Goal: Book appointment/travel/reservation

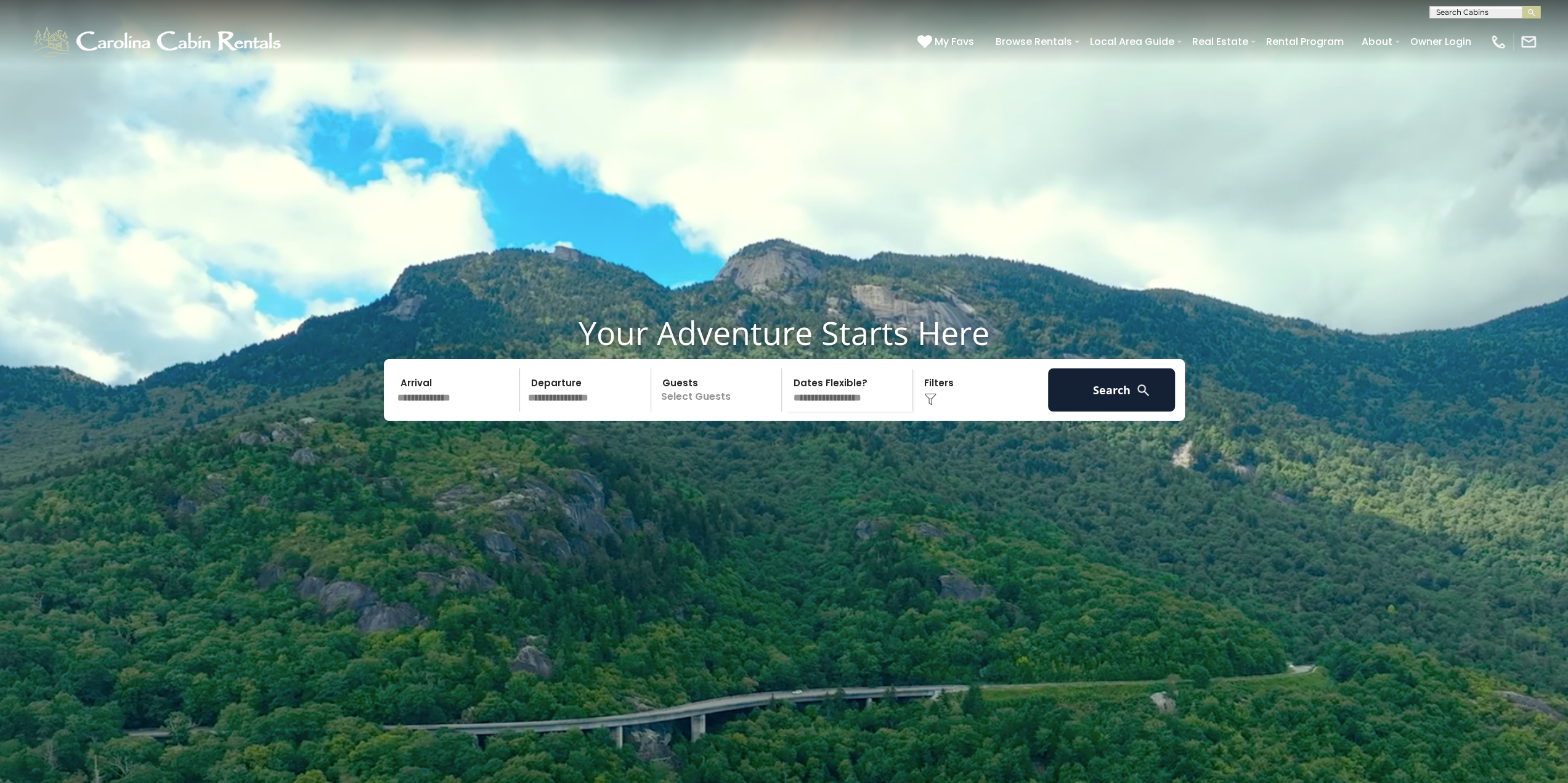
click at [458, 412] on input "text" at bounding box center [457, 390] width 128 height 43
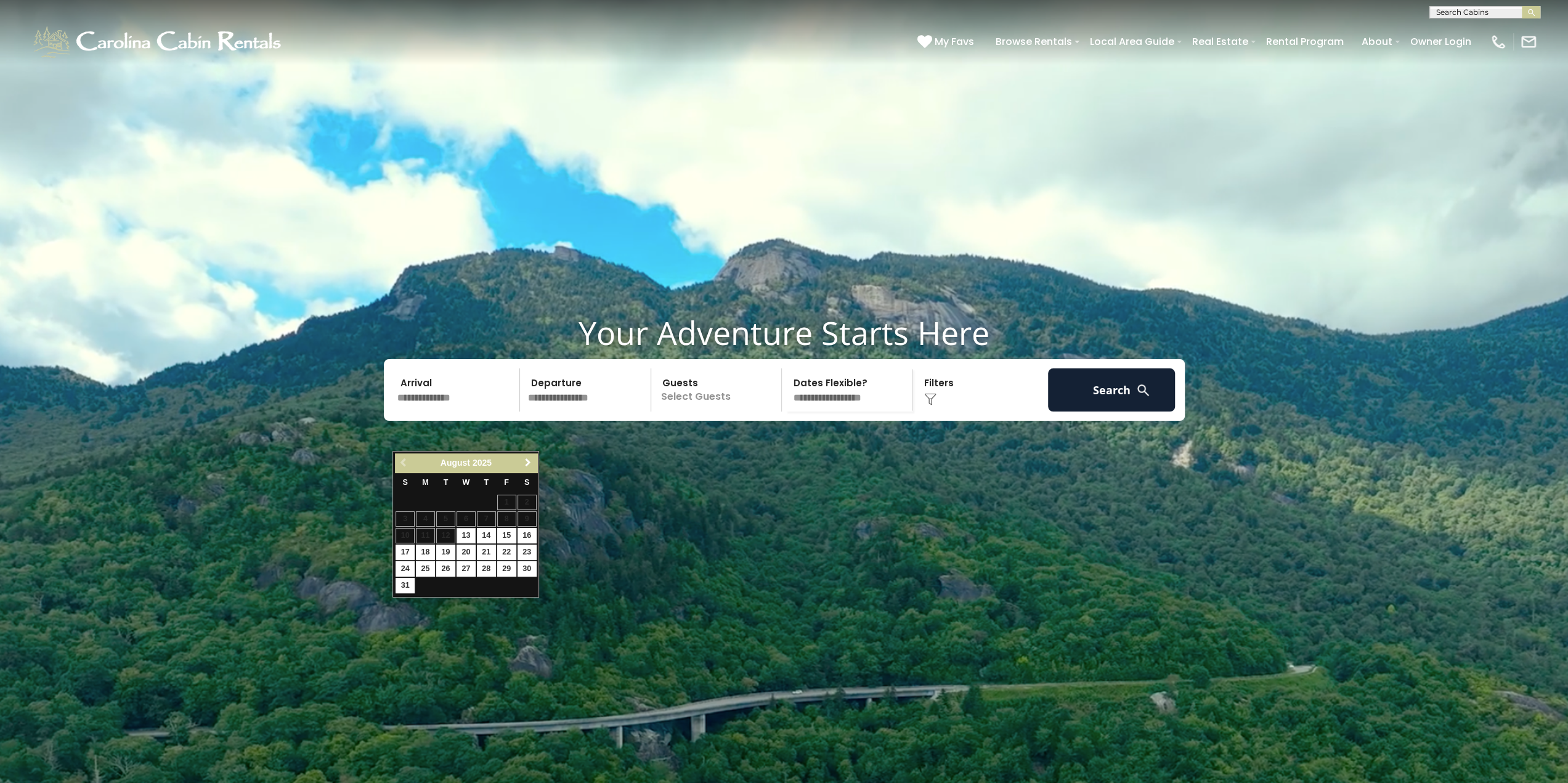
click at [529, 463] on span "Next" at bounding box center [528, 462] width 10 height 10
click at [533, 463] on link "Next" at bounding box center [528, 463] width 15 height 15
click at [430, 536] on link "15" at bounding box center [425, 536] width 19 height 15
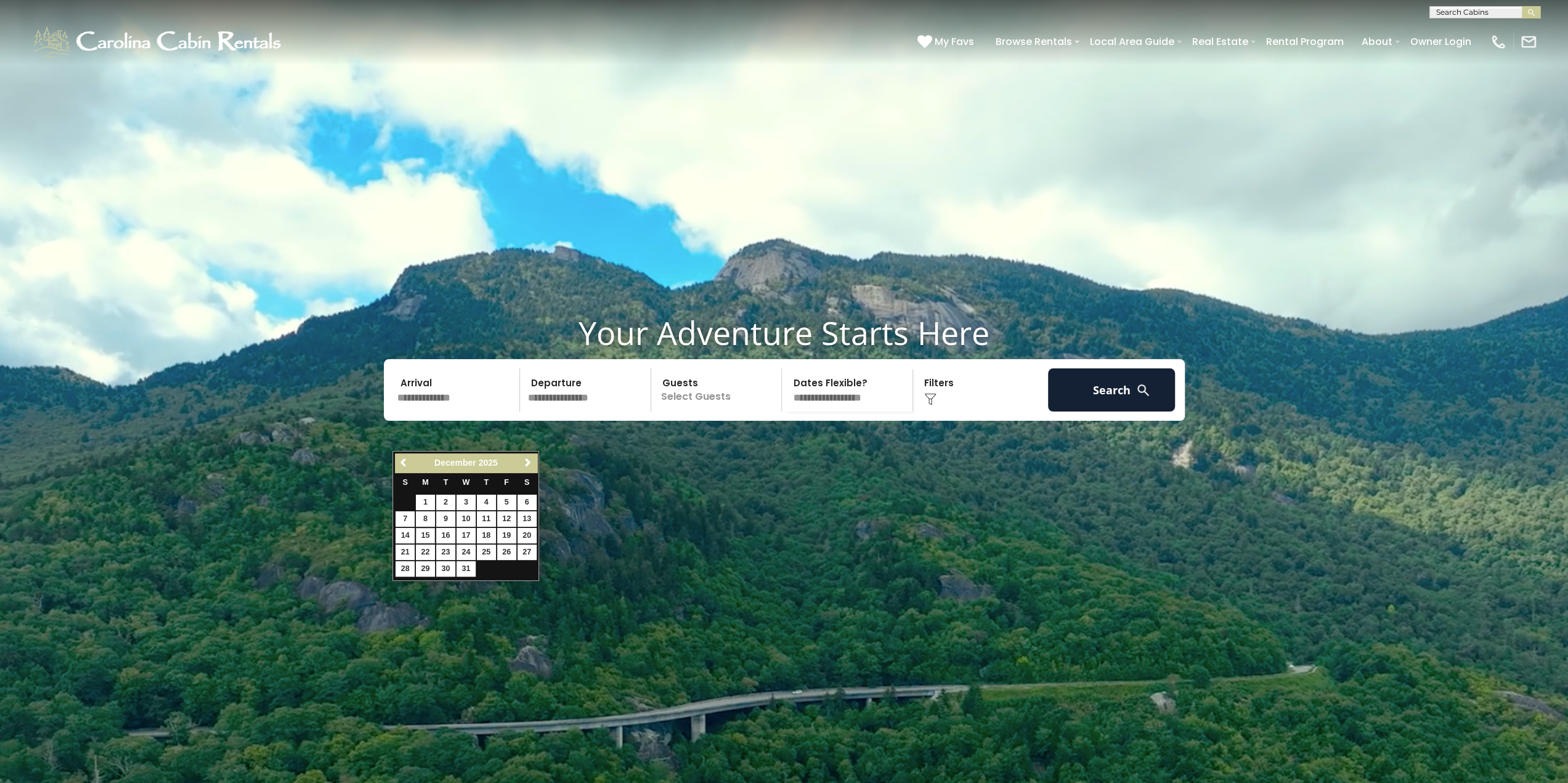
type input "********"
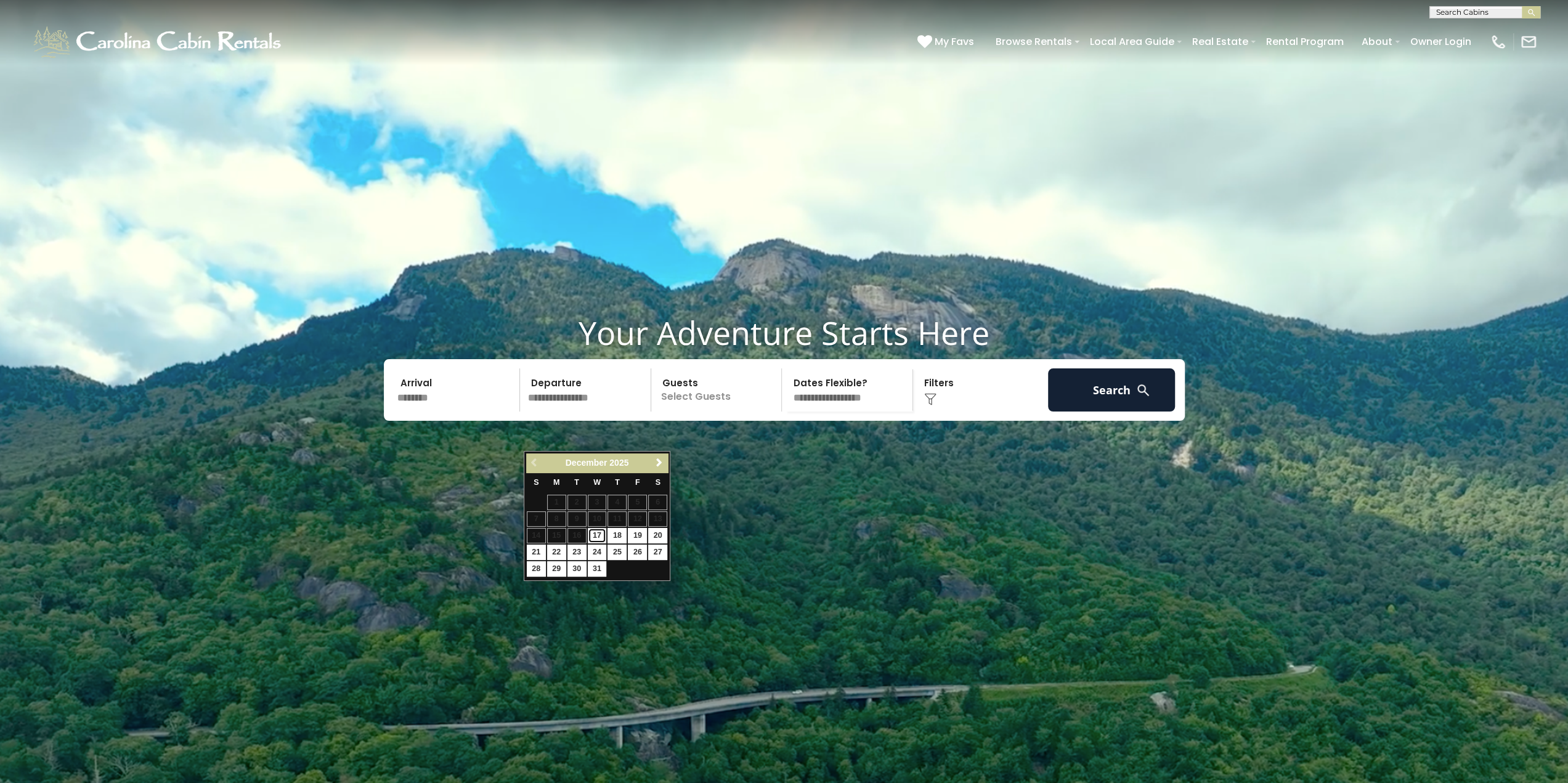
click at [596, 533] on link "17" at bounding box center [597, 536] width 19 height 15
type input "********"
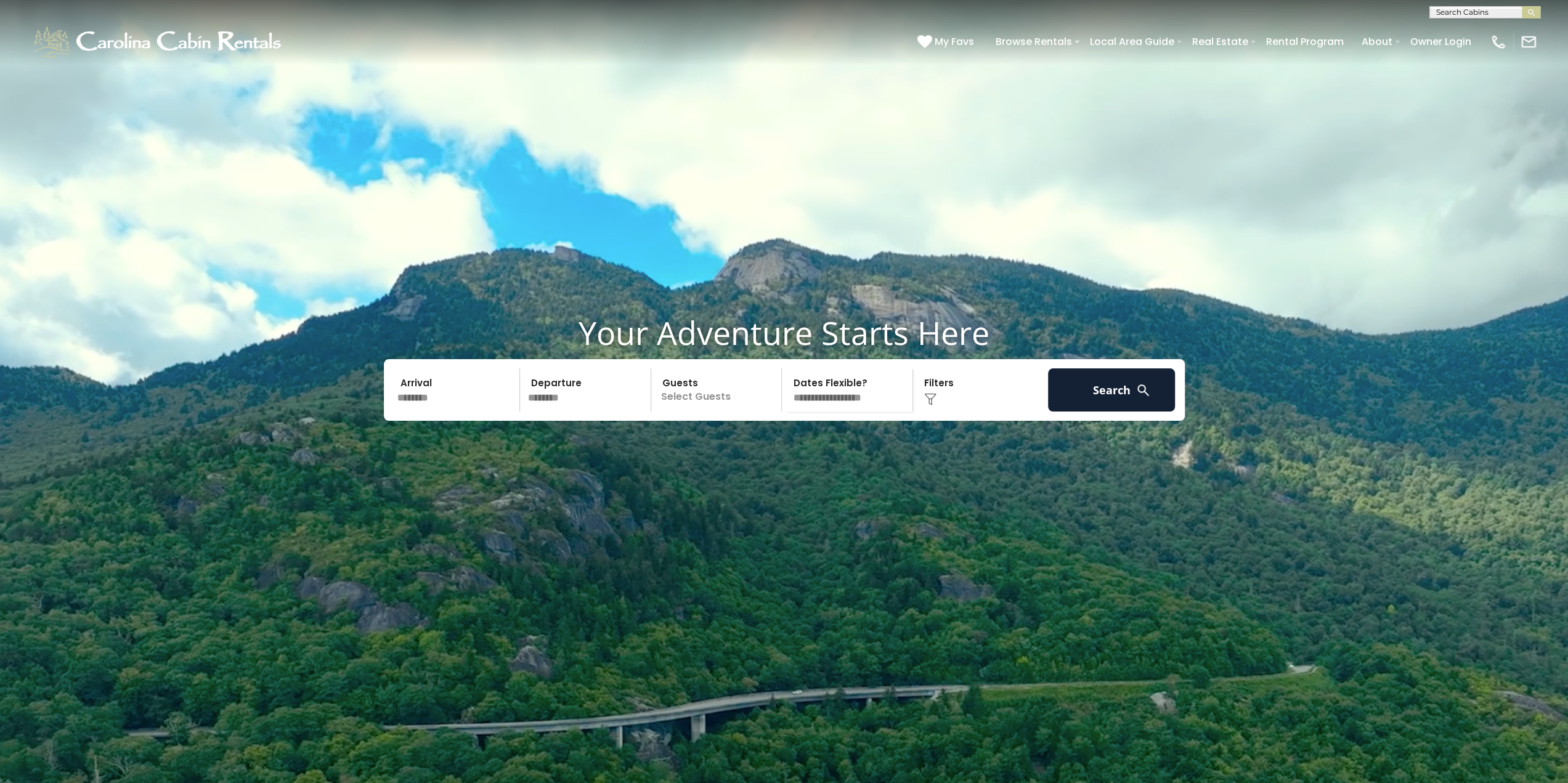
click at [721, 412] on p "Select Guests" at bounding box center [719, 390] width 127 height 43
click at [782, 448] on div "+" at bounding box center [777, 441] width 14 height 14
click at [781, 448] on div "+" at bounding box center [777, 441] width 14 height 14
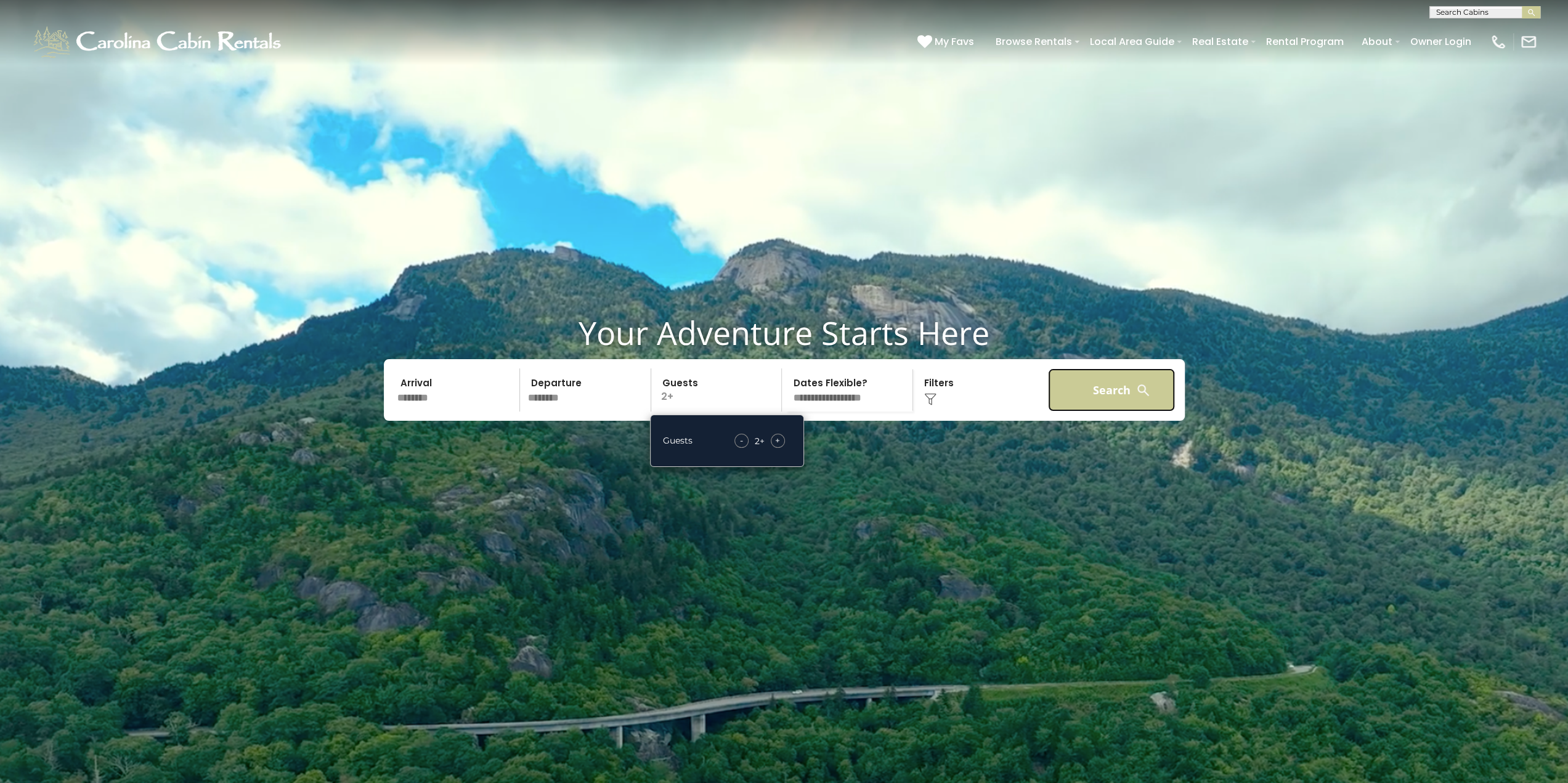
click at [1093, 412] on button "Search" at bounding box center [1112, 390] width 128 height 43
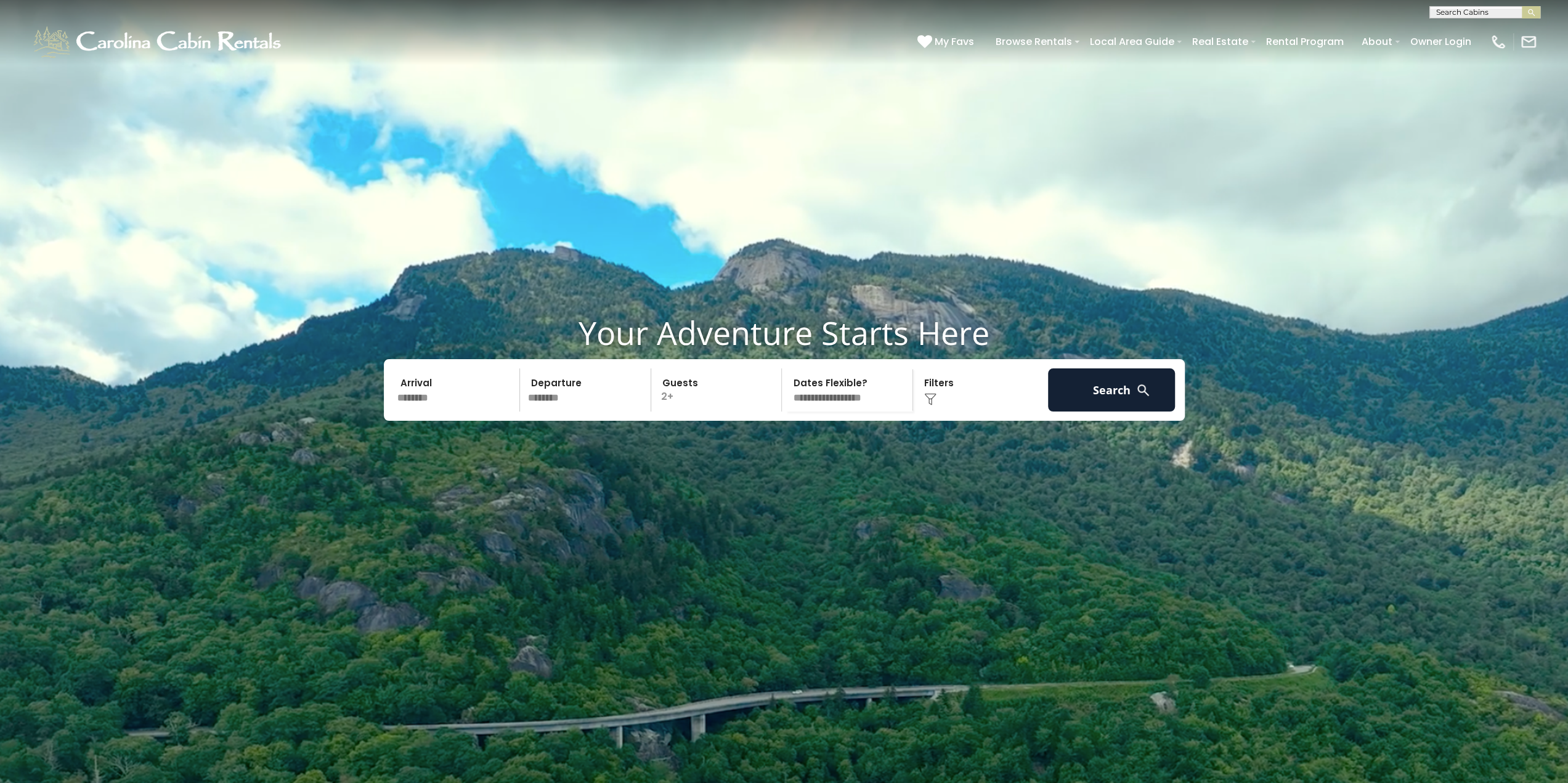
click at [846, 412] on select "**********" at bounding box center [849, 390] width 127 height 43
select select "*"
click at [786, 407] on select "**********" at bounding box center [849, 390] width 127 height 43
click at [1084, 412] on button "Search" at bounding box center [1112, 390] width 128 height 43
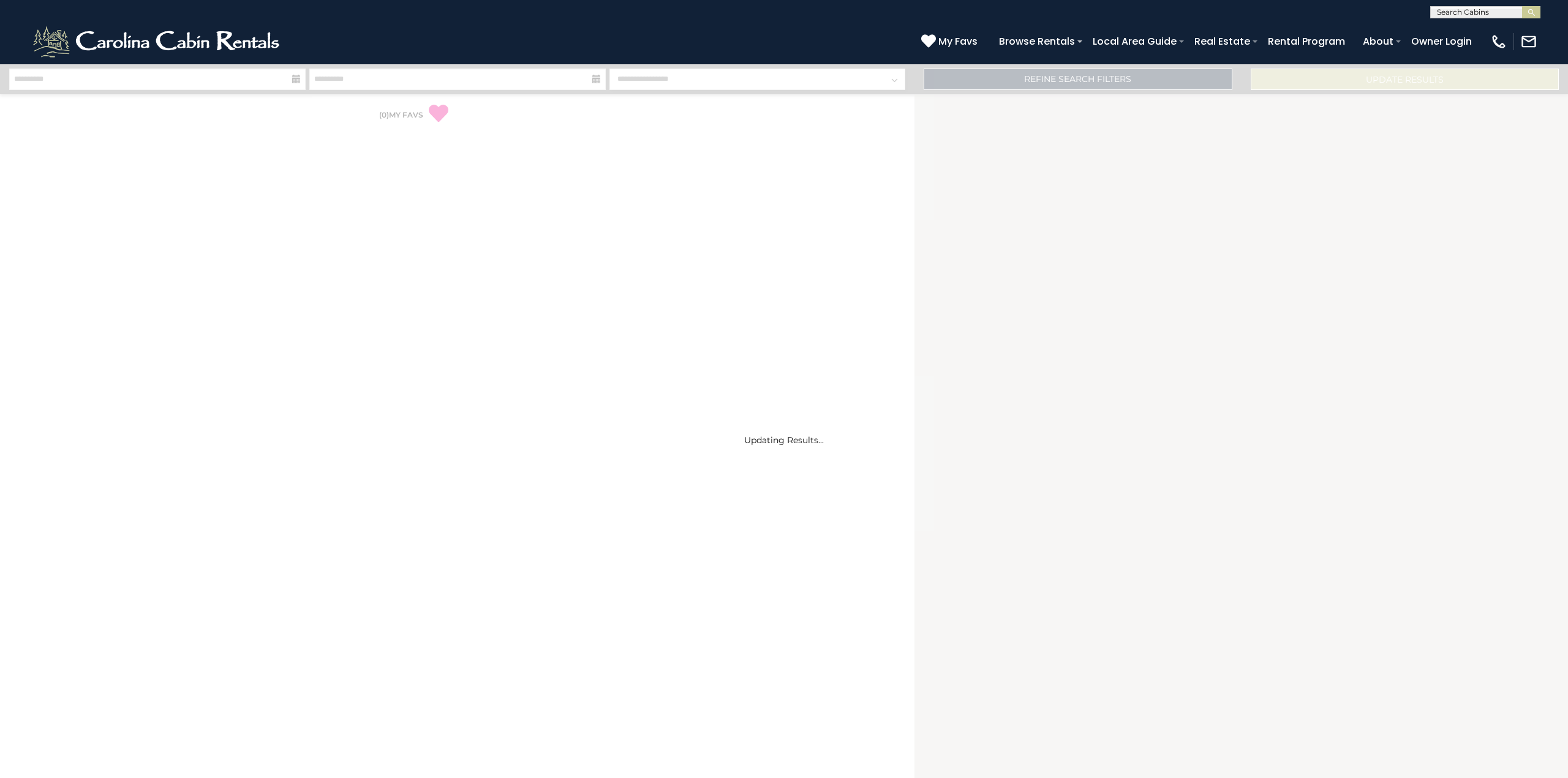
select select "*"
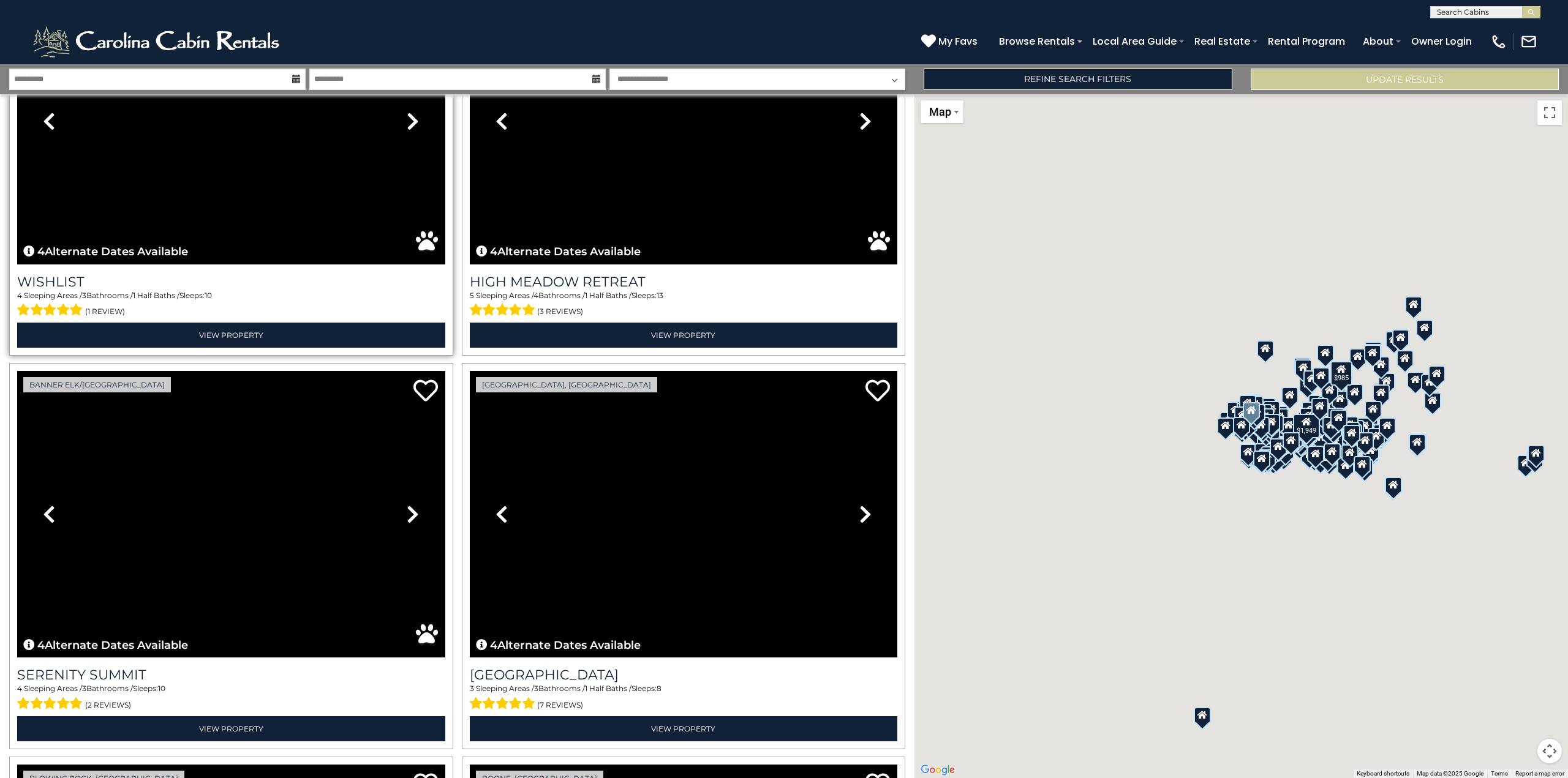
scroll to position [3429, 0]
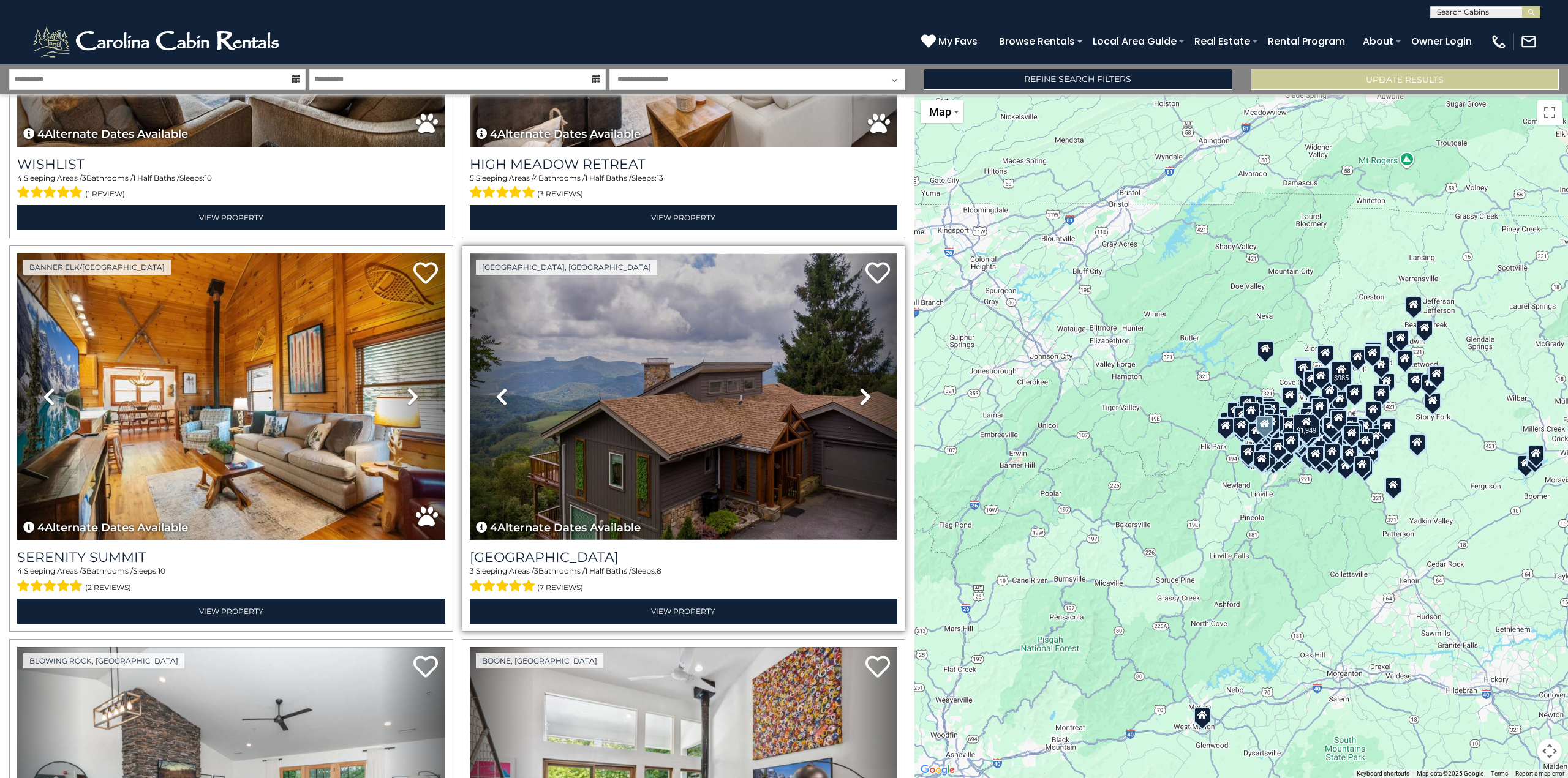
click at [692, 366] on img at bounding box center [684, 396] width 428 height 286
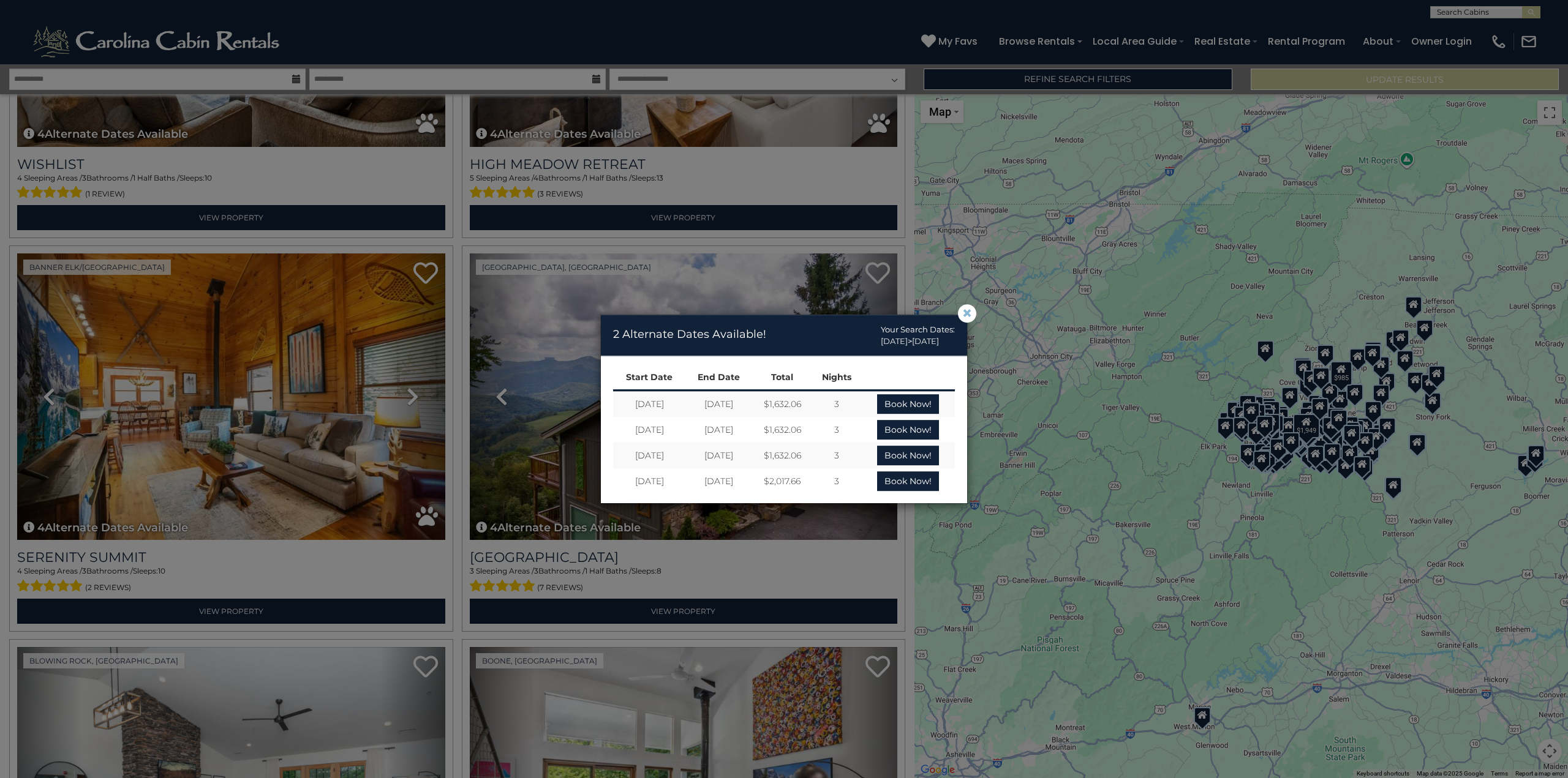
click at [970, 313] on span "×" at bounding box center [967, 313] width 11 height 0
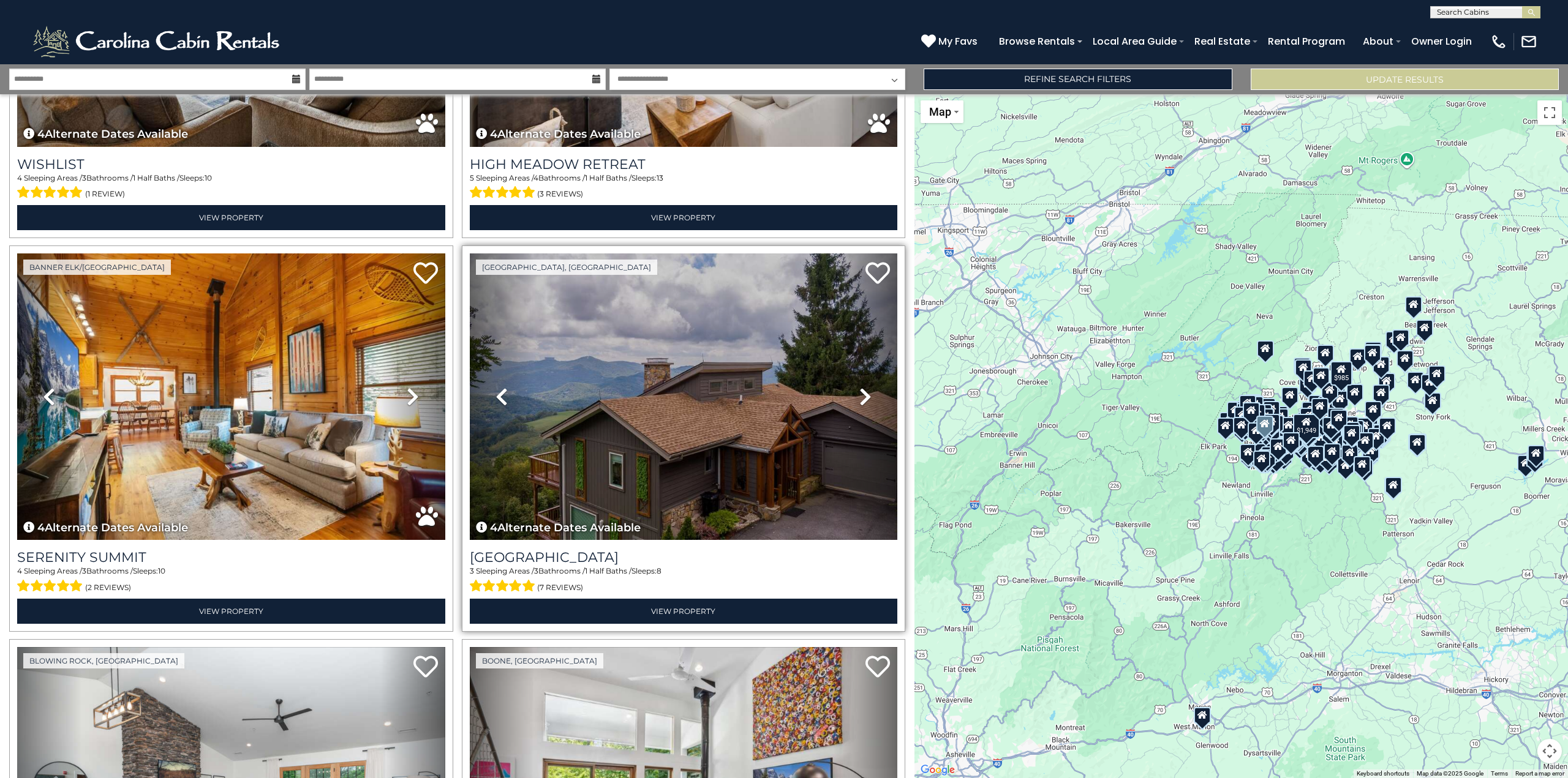
click at [849, 367] on link "Next" at bounding box center [866, 396] width 65 height 286
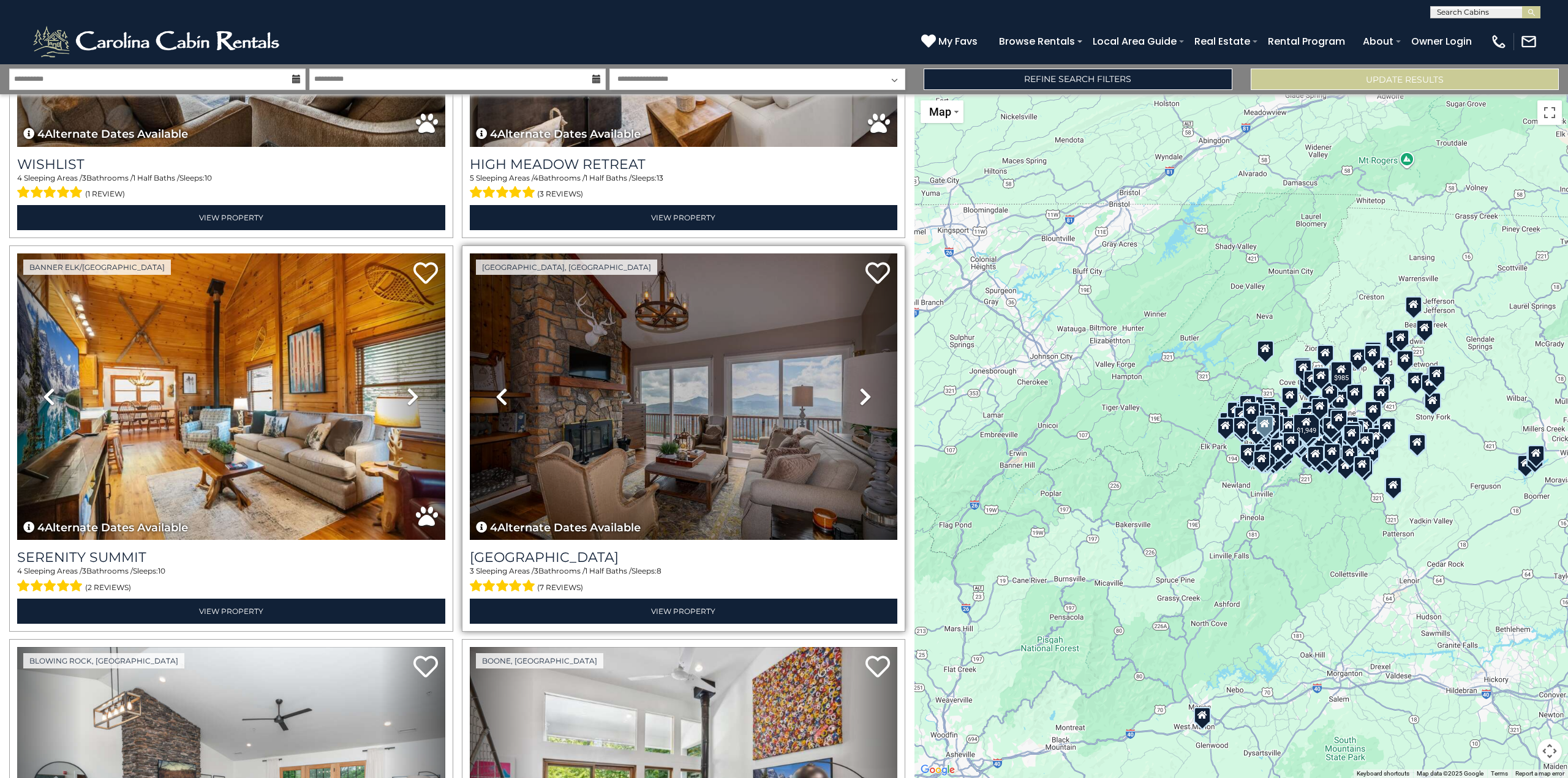
click at [859, 387] on icon at bounding box center [865, 396] width 12 height 19
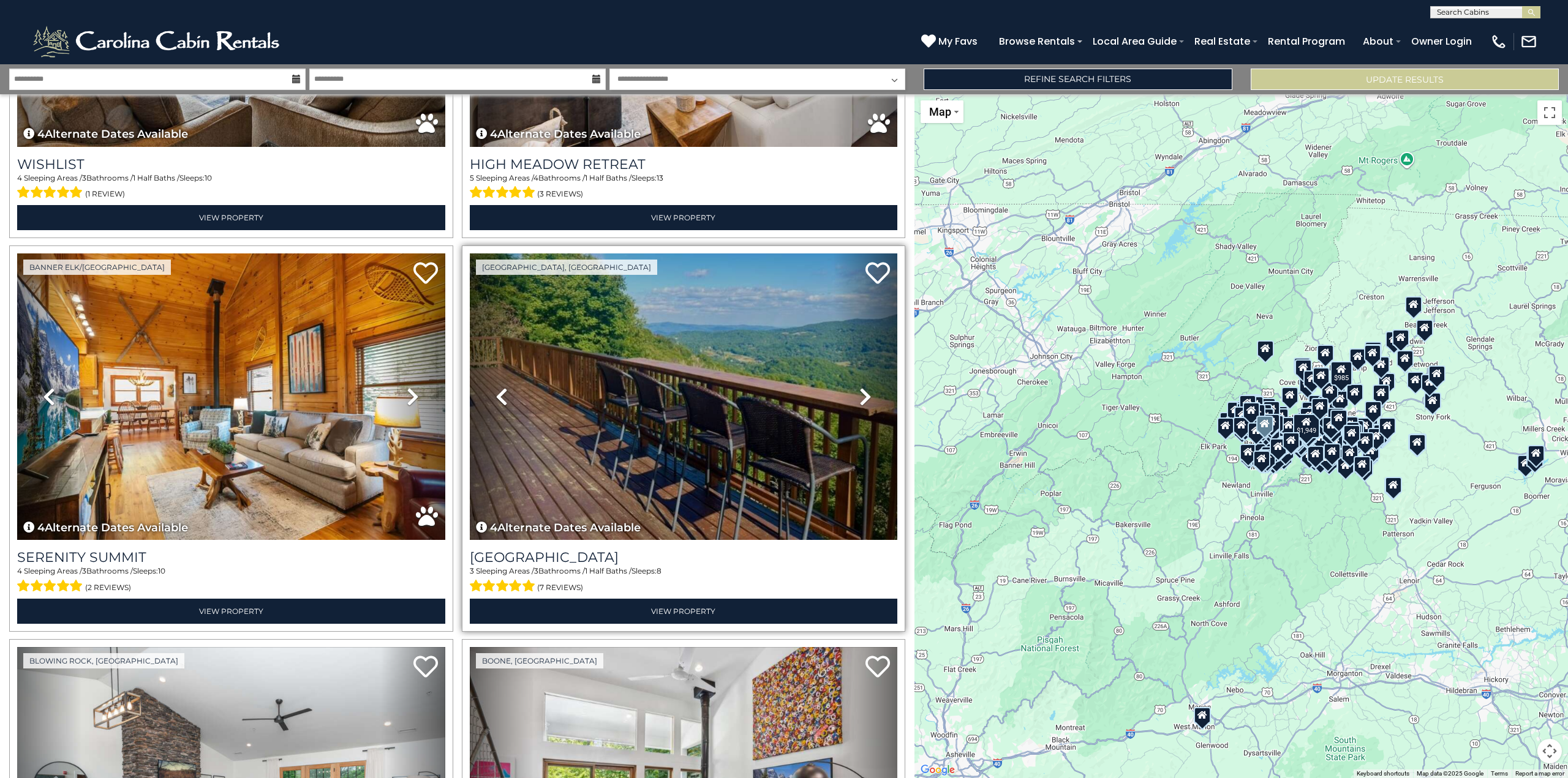
click at [859, 387] on icon at bounding box center [865, 396] width 12 height 19
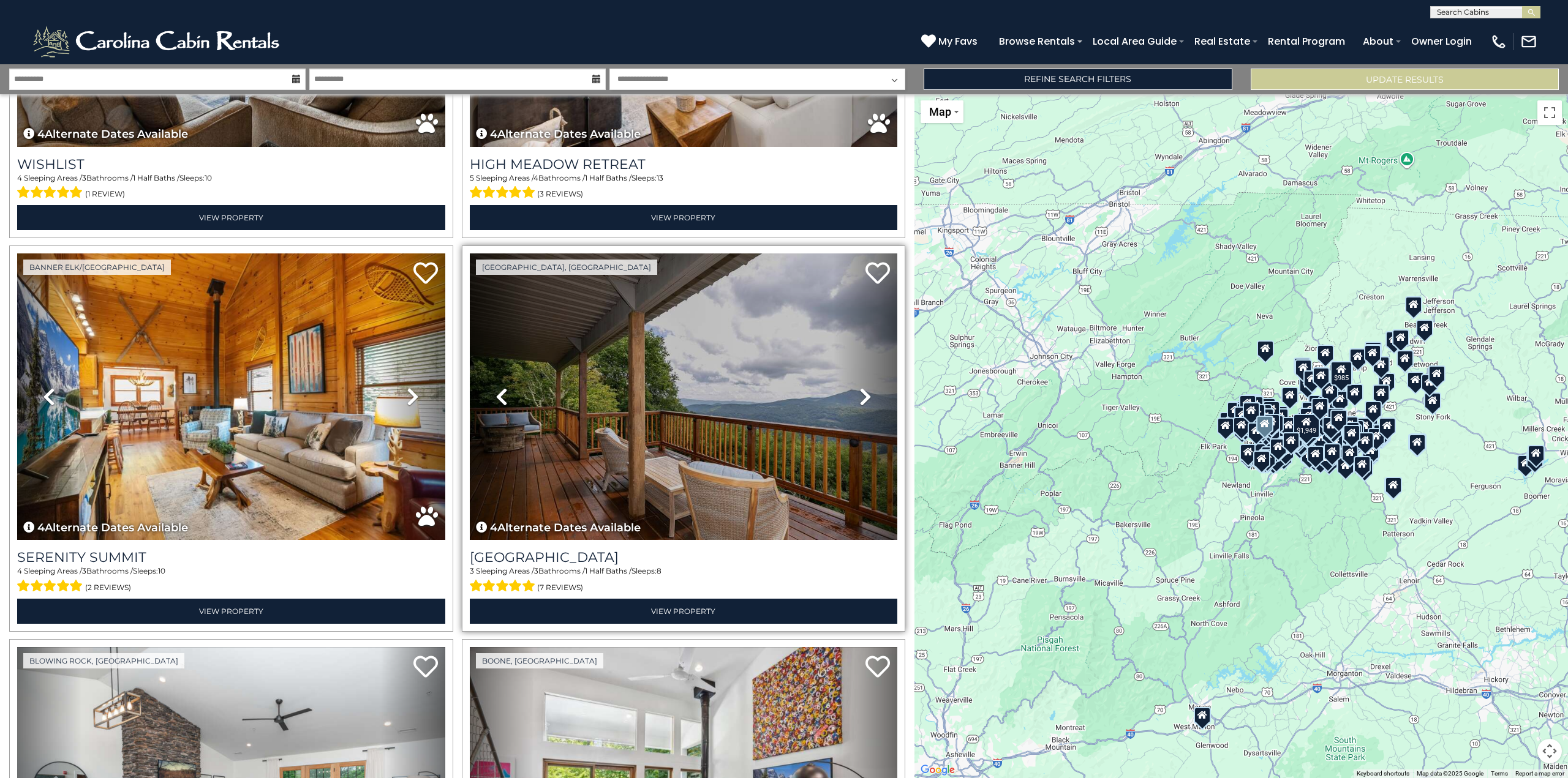
click at [859, 387] on icon at bounding box center [865, 396] width 12 height 19
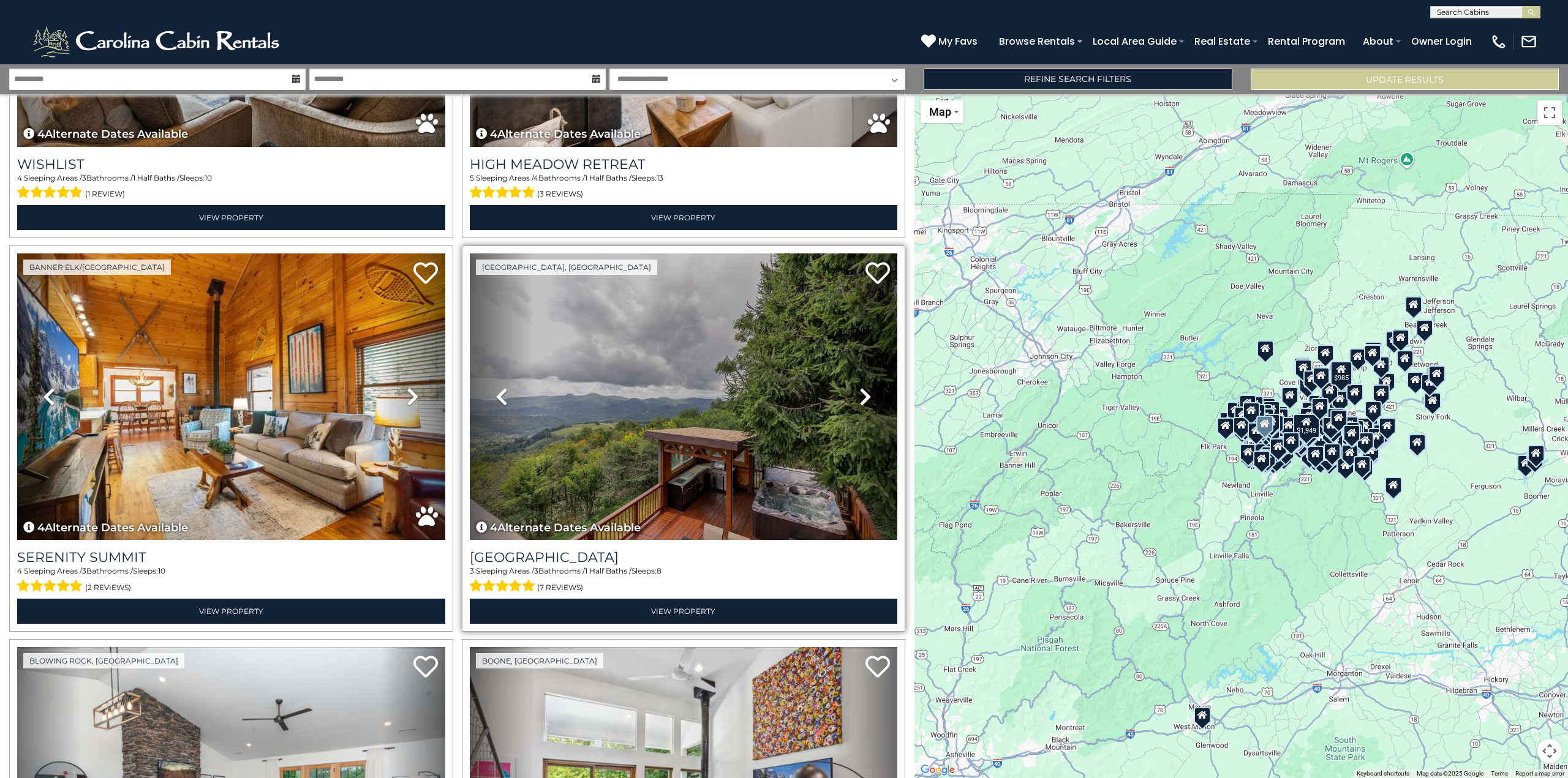
click at [859, 387] on icon at bounding box center [865, 396] width 12 height 19
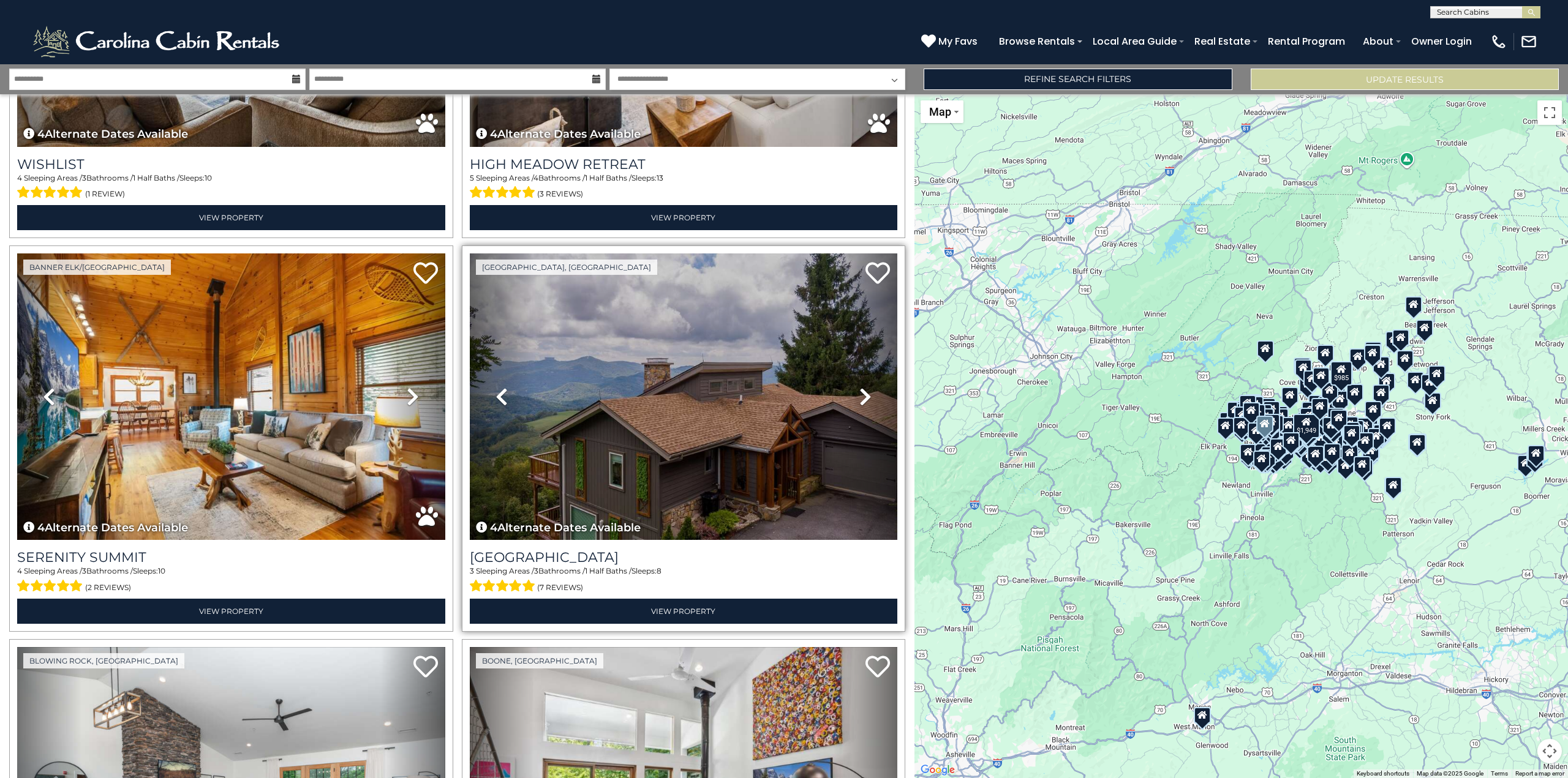
click at [859, 387] on icon at bounding box center [865, 396] width 12 height 19
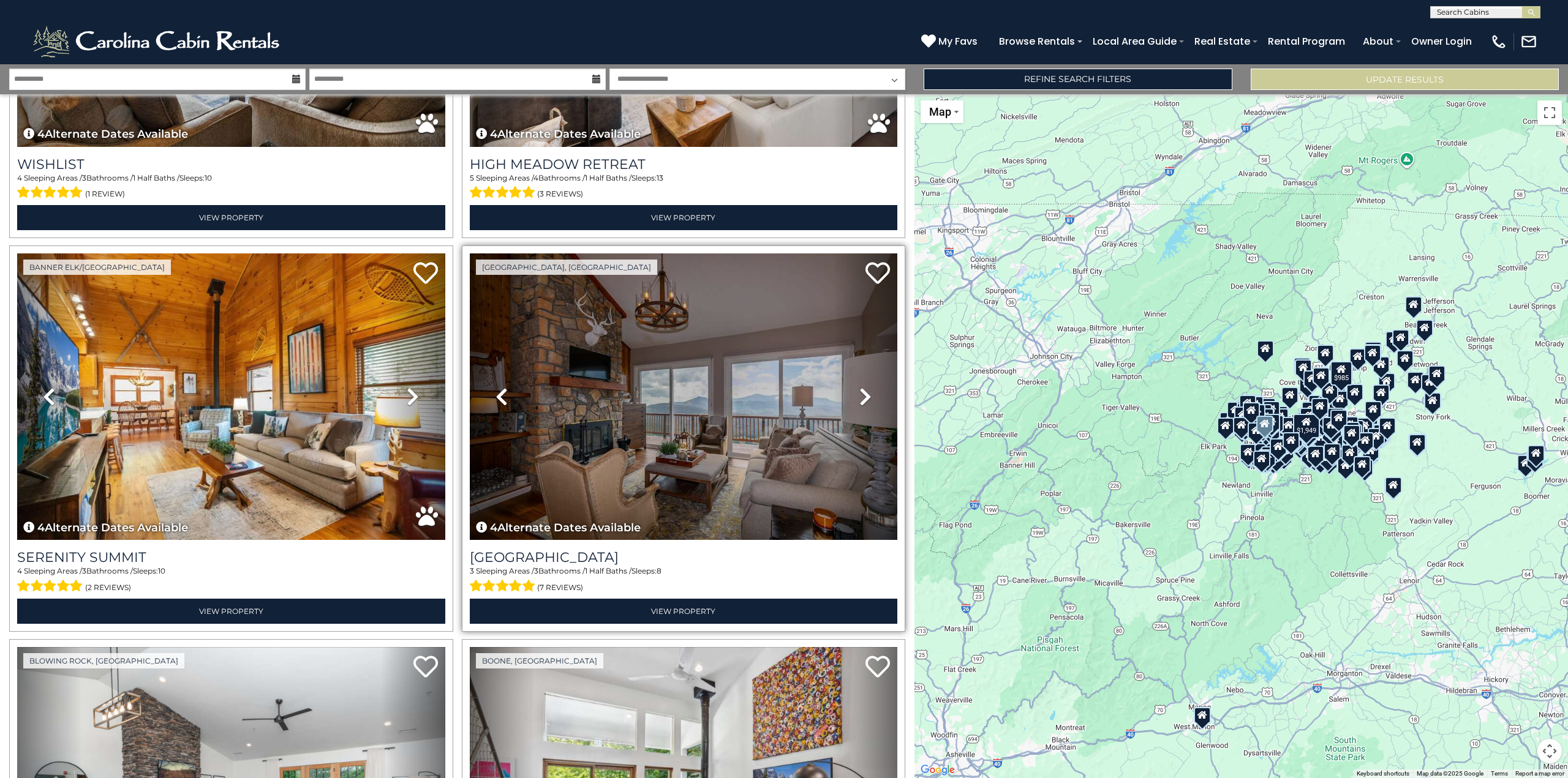
click at [859, 387] on icon at bounding box center [865, 396] width 12 height 19
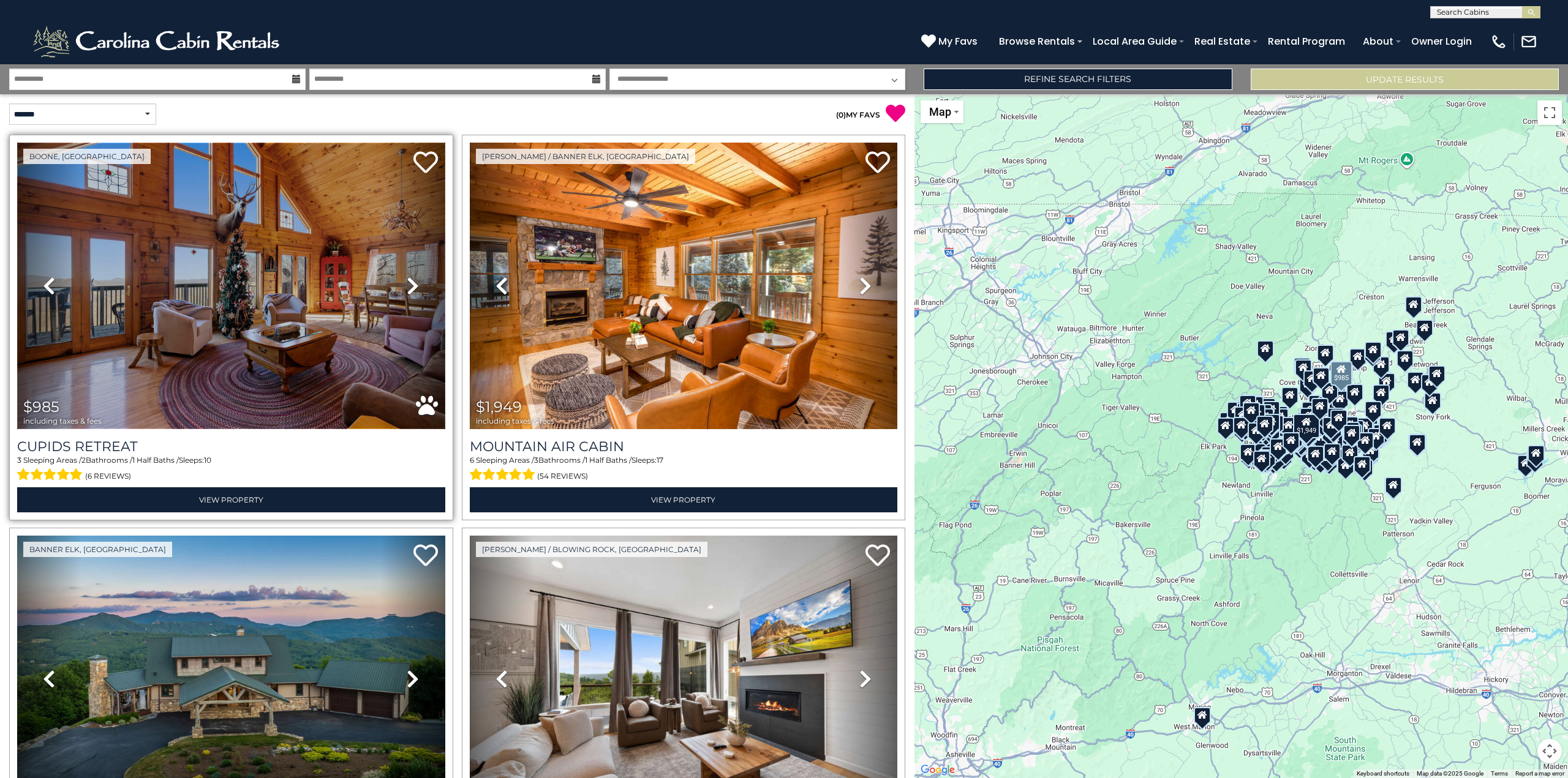
click at [218, 288] on img at bounding box center [231, 285] width 428 height 286
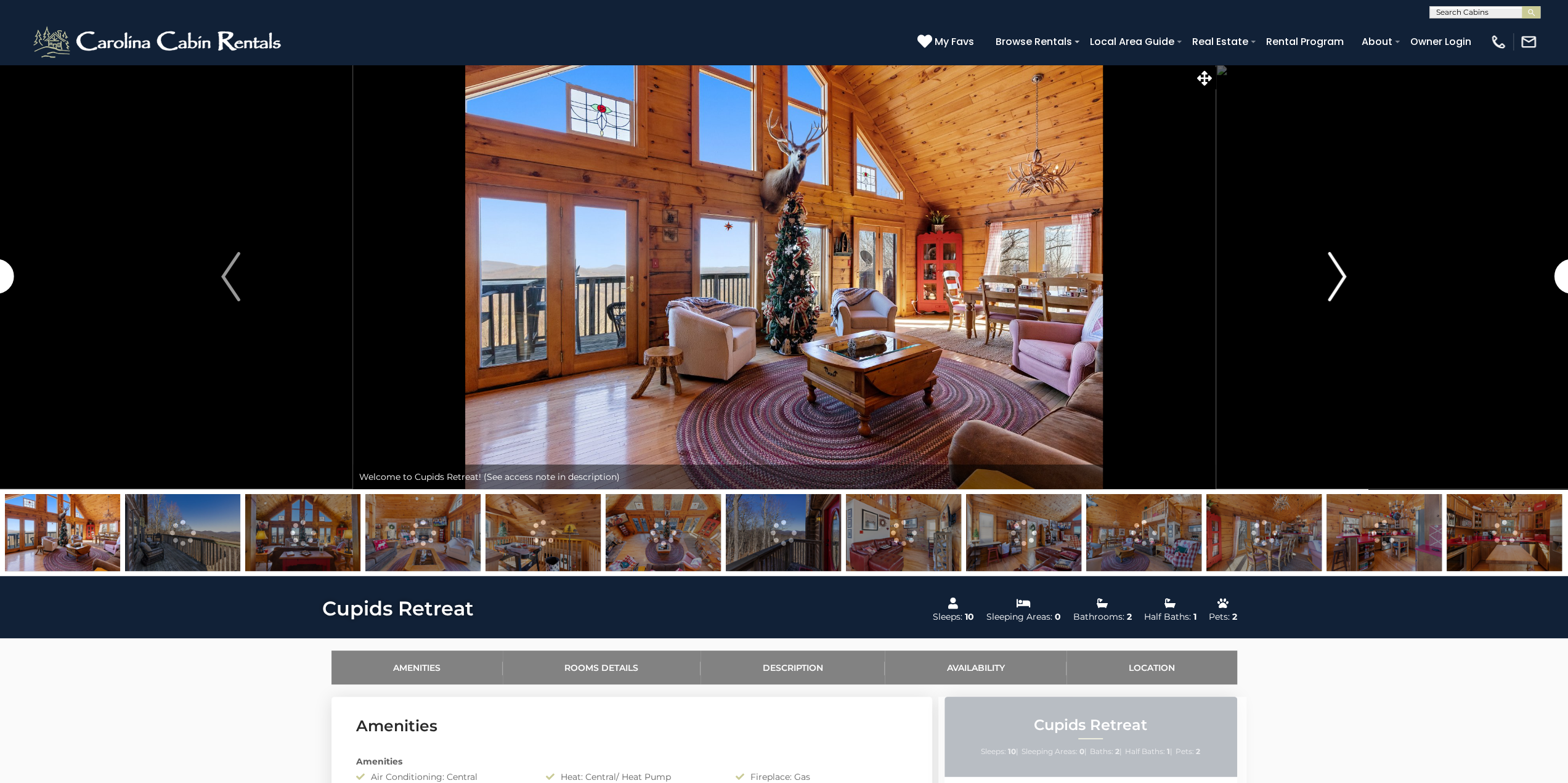
click at [1326, 270] on button "Next" at bounding box center [1336, 276] width 244 height 425
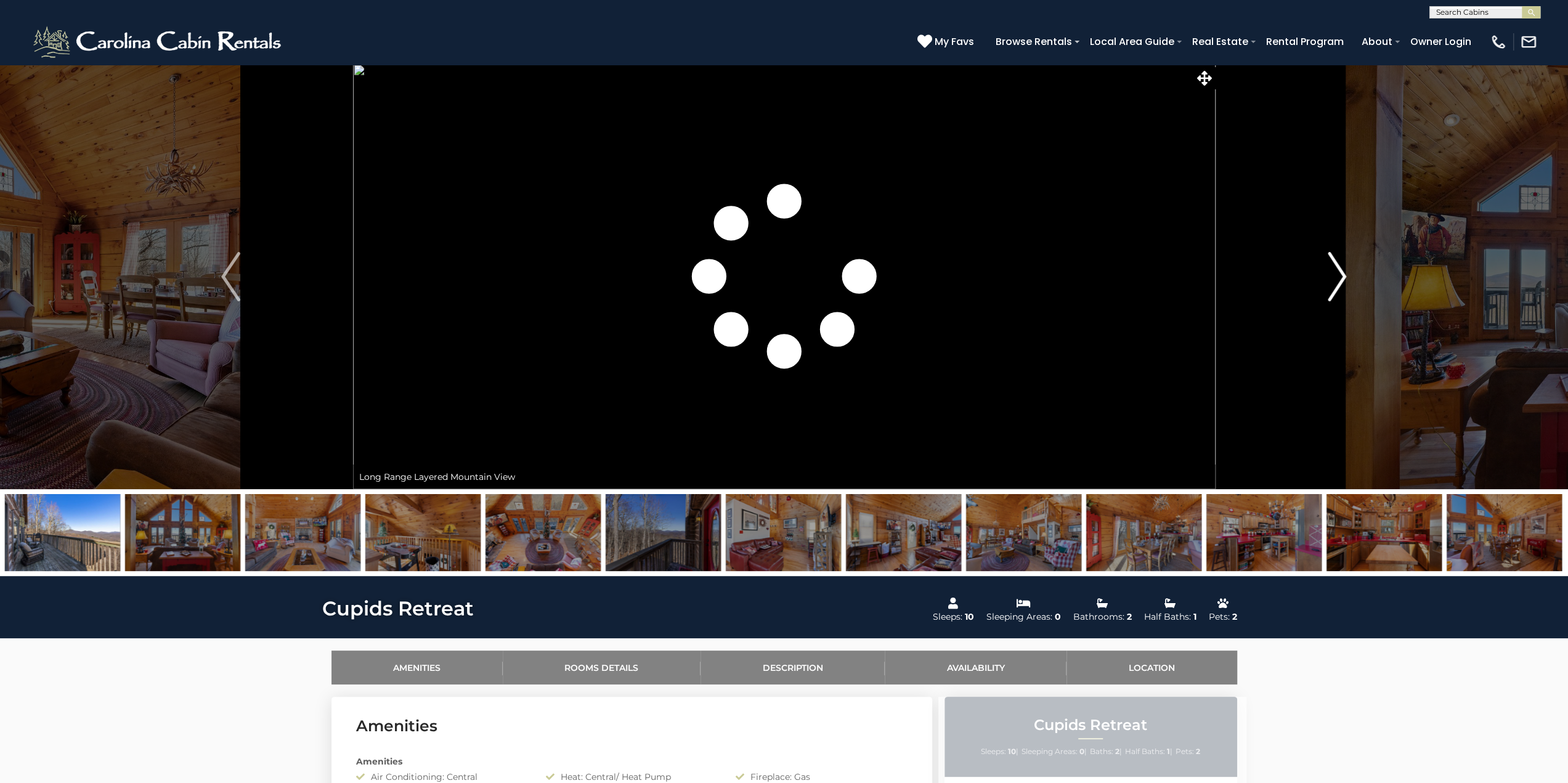
click at [1326, 270] on button "Next" at bounding box center [1336, 276] width 244 height 425
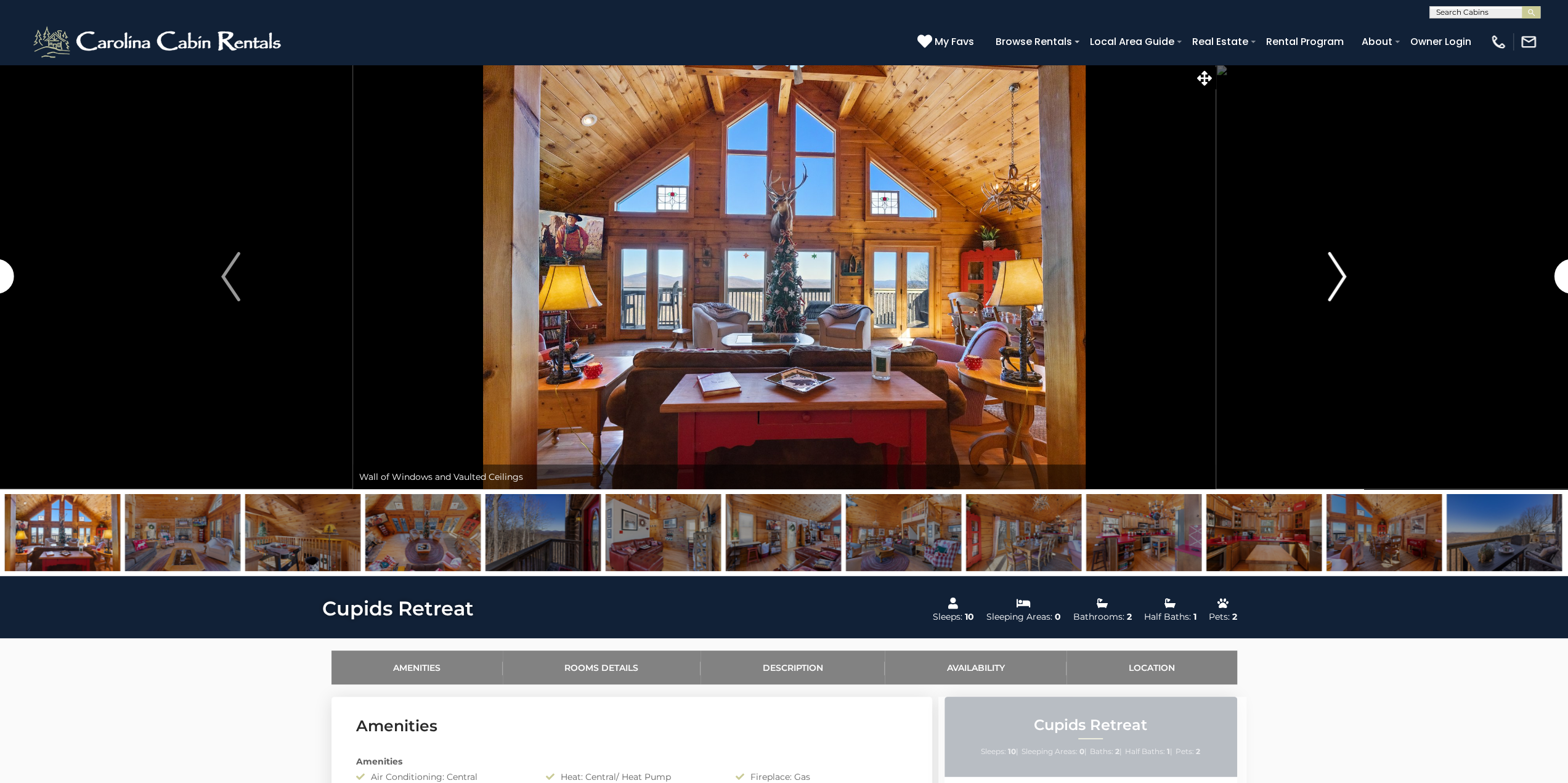
click at [1326, 270] on button "Next" at bounding box center [1336, 276] width 244 height 425
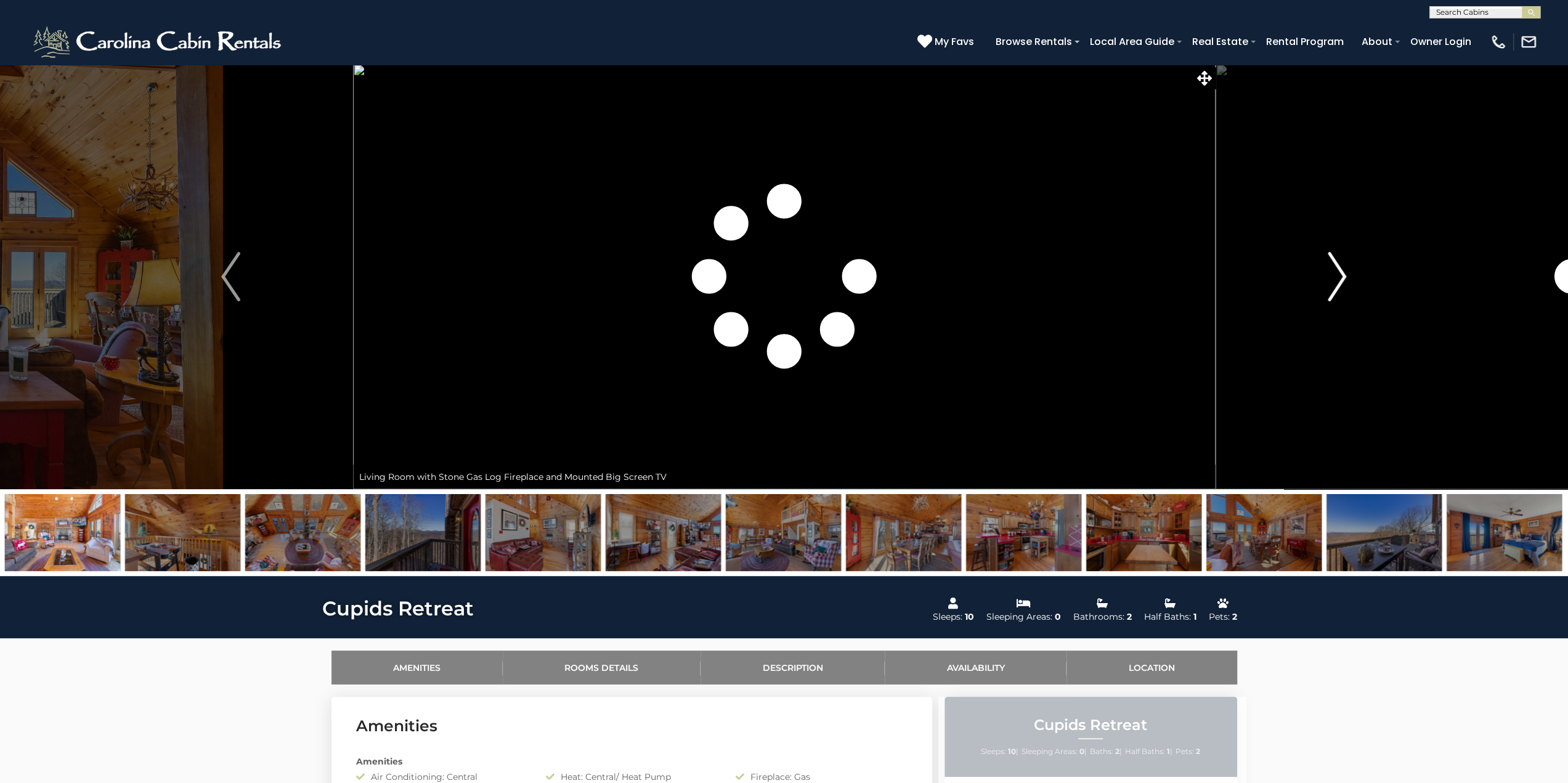
click at [1326, 270] on button "Next" at bounding box center [1336, 276] width 244 height 425
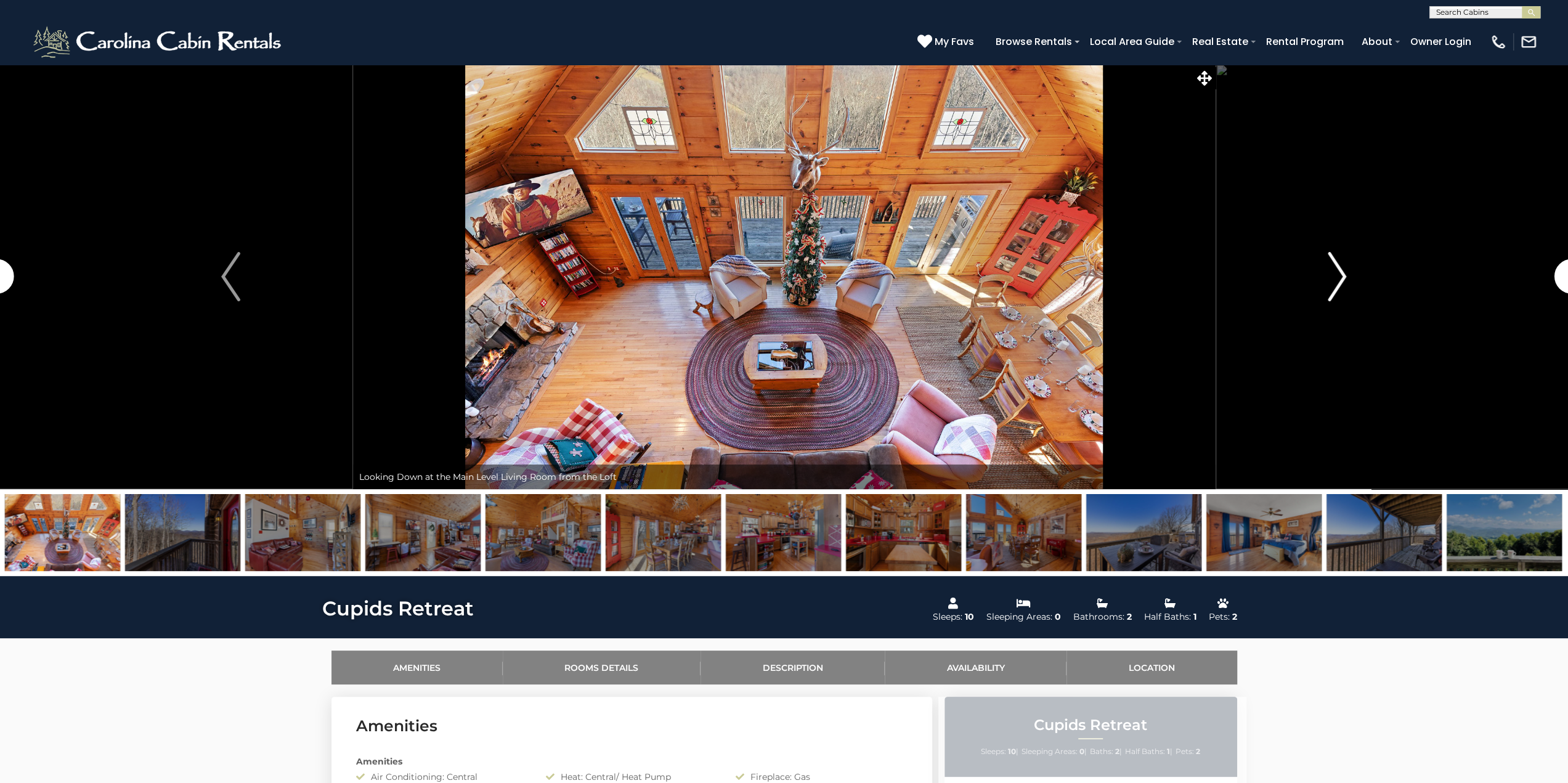
click at [1326, 270] on button "Next" at bounding box center [1336, 276] width 244 height 425
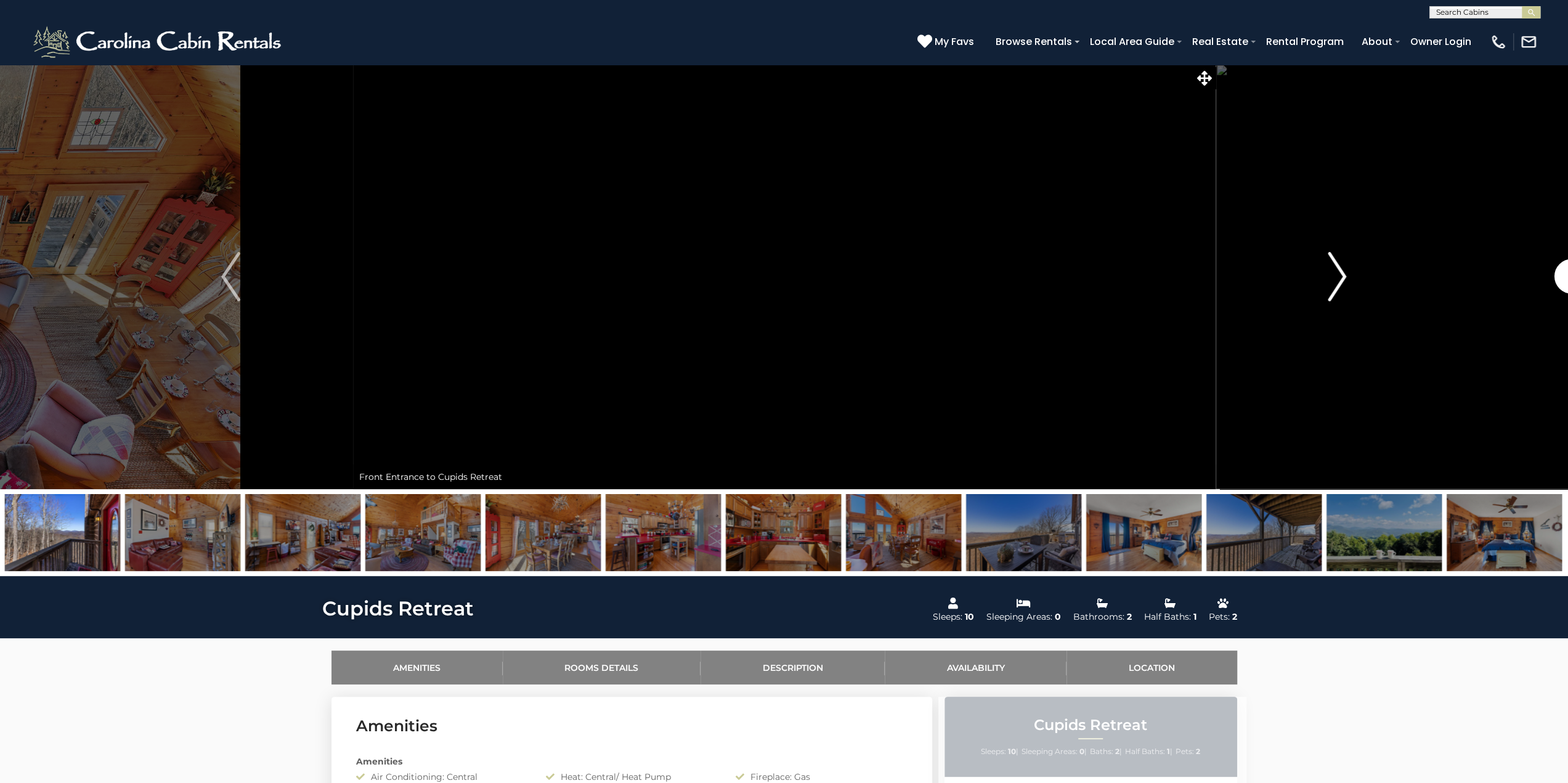
click at [1326, 270] on button "Next" at bounding box center [1336, 276] width 244 height 425
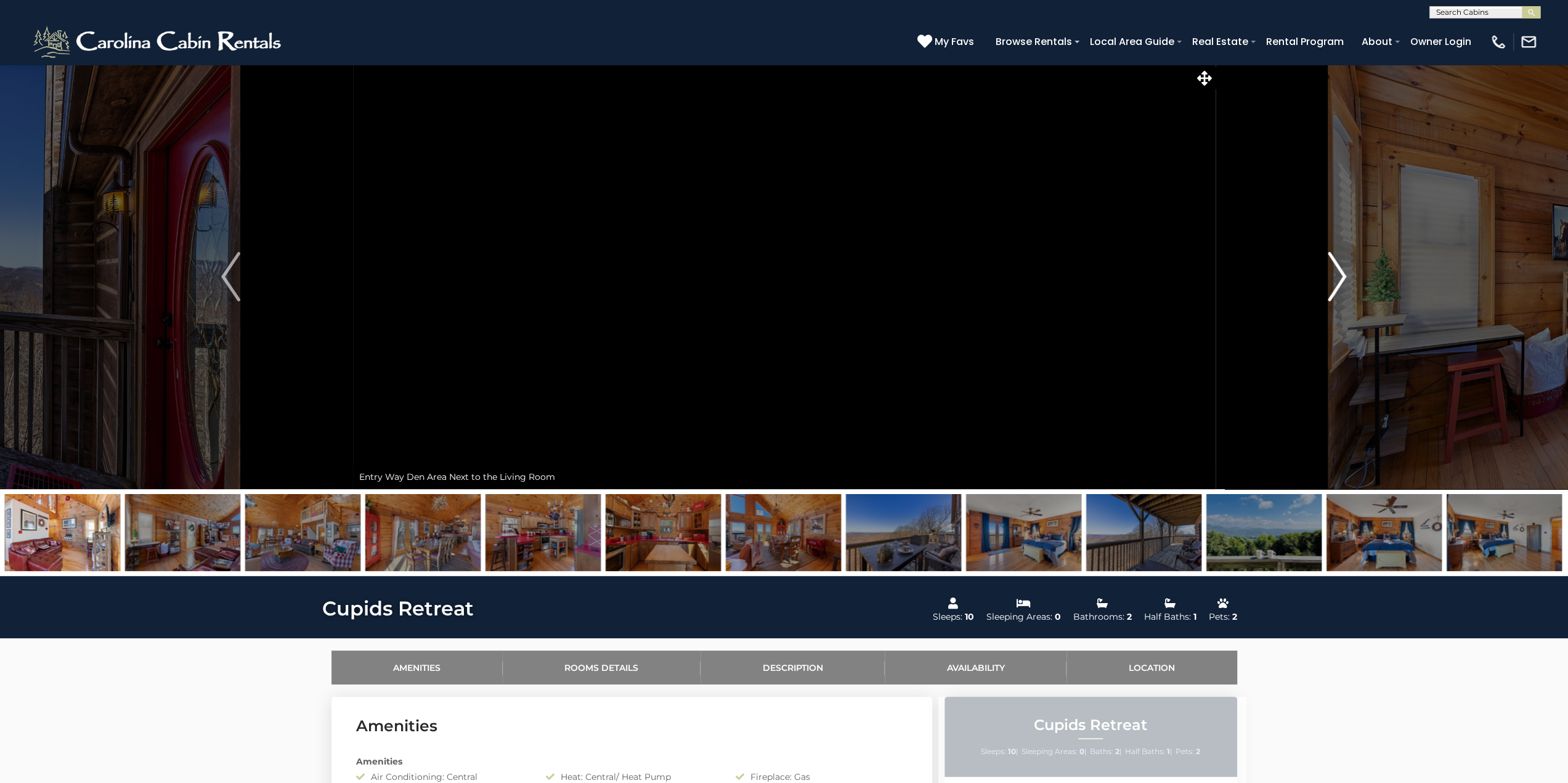
click at [1326, 270] on button "Next" at bounding box center [1336, 276] width 244 height 425
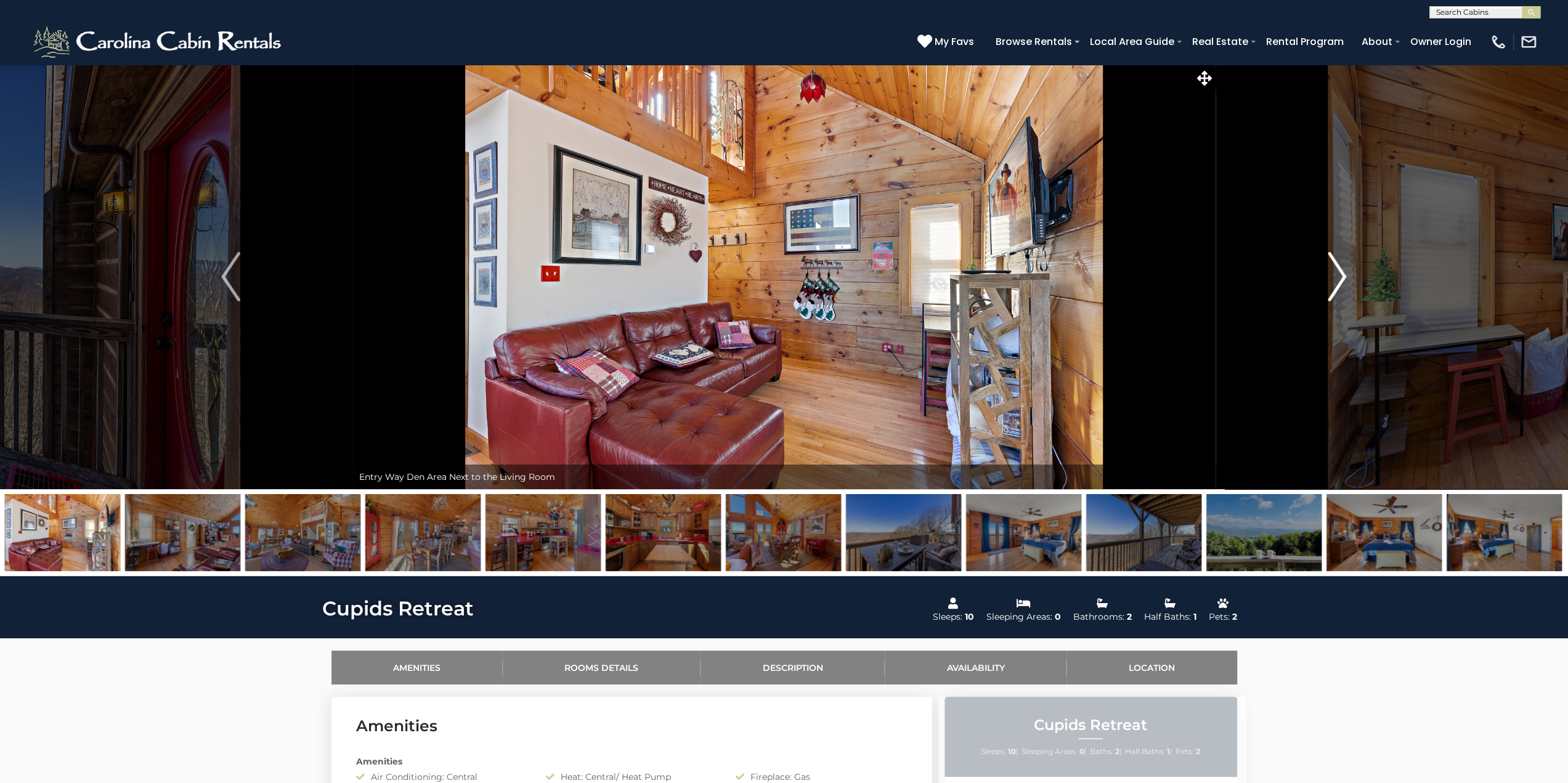
click at [1326, 270] on button "Next" at bounding box center [1336, 276] width 244 height 425
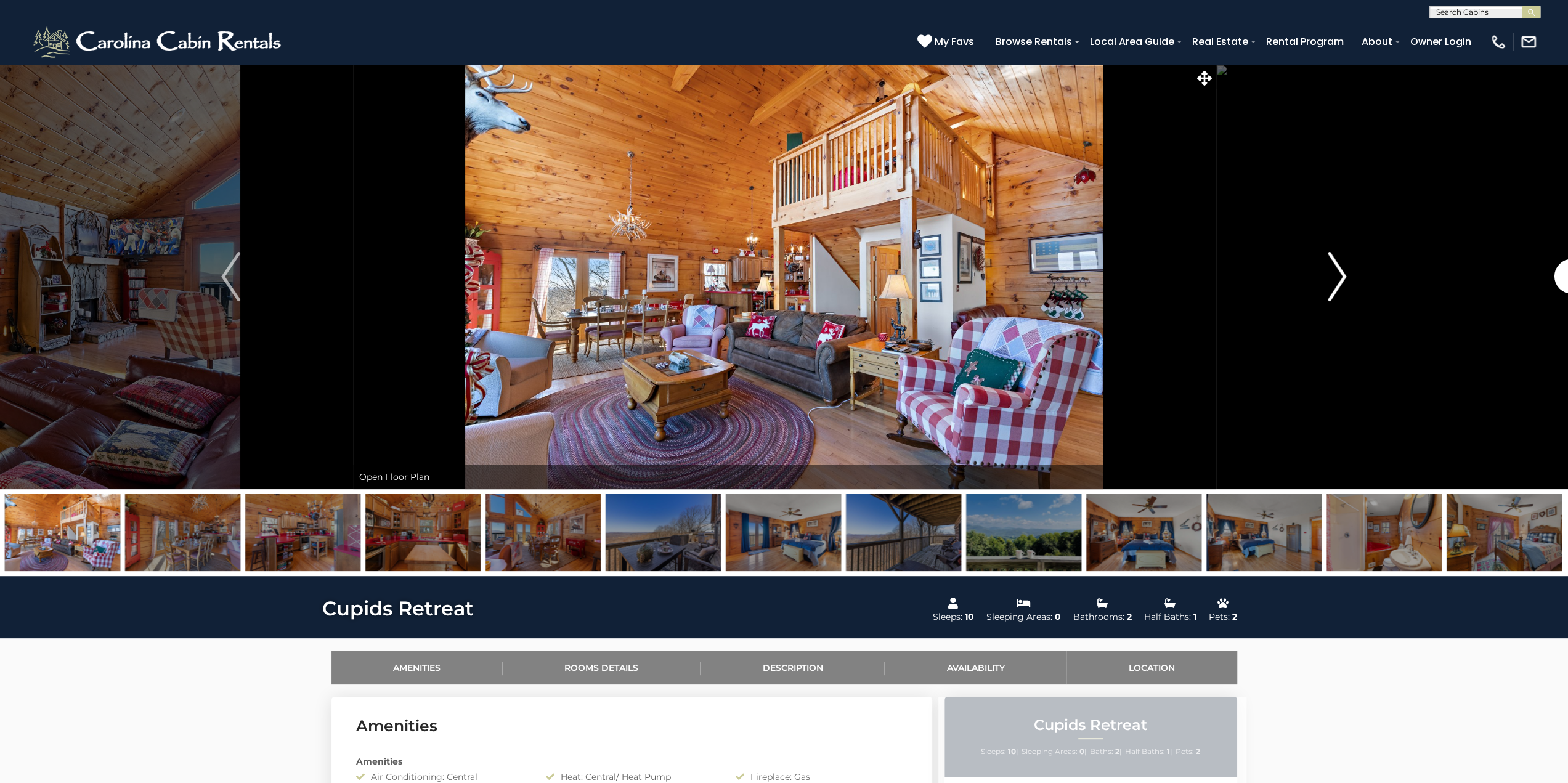
click at [1326, 270] on button "Next" at bounding box center [1336, 276] width 244 height 425
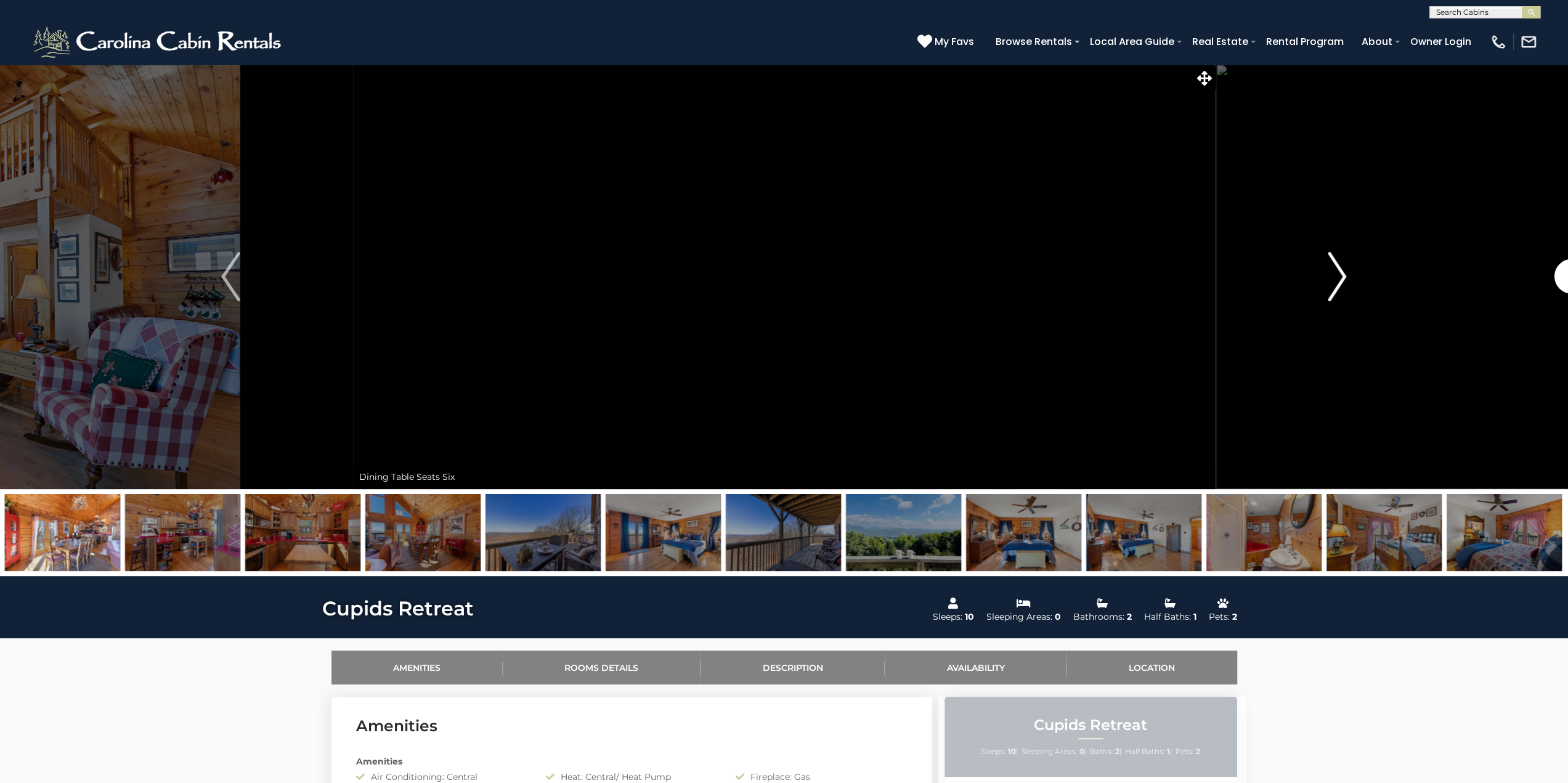
click at [1326, 270] on button "Next" at bounding box center [1336, 276] width 244 height 425
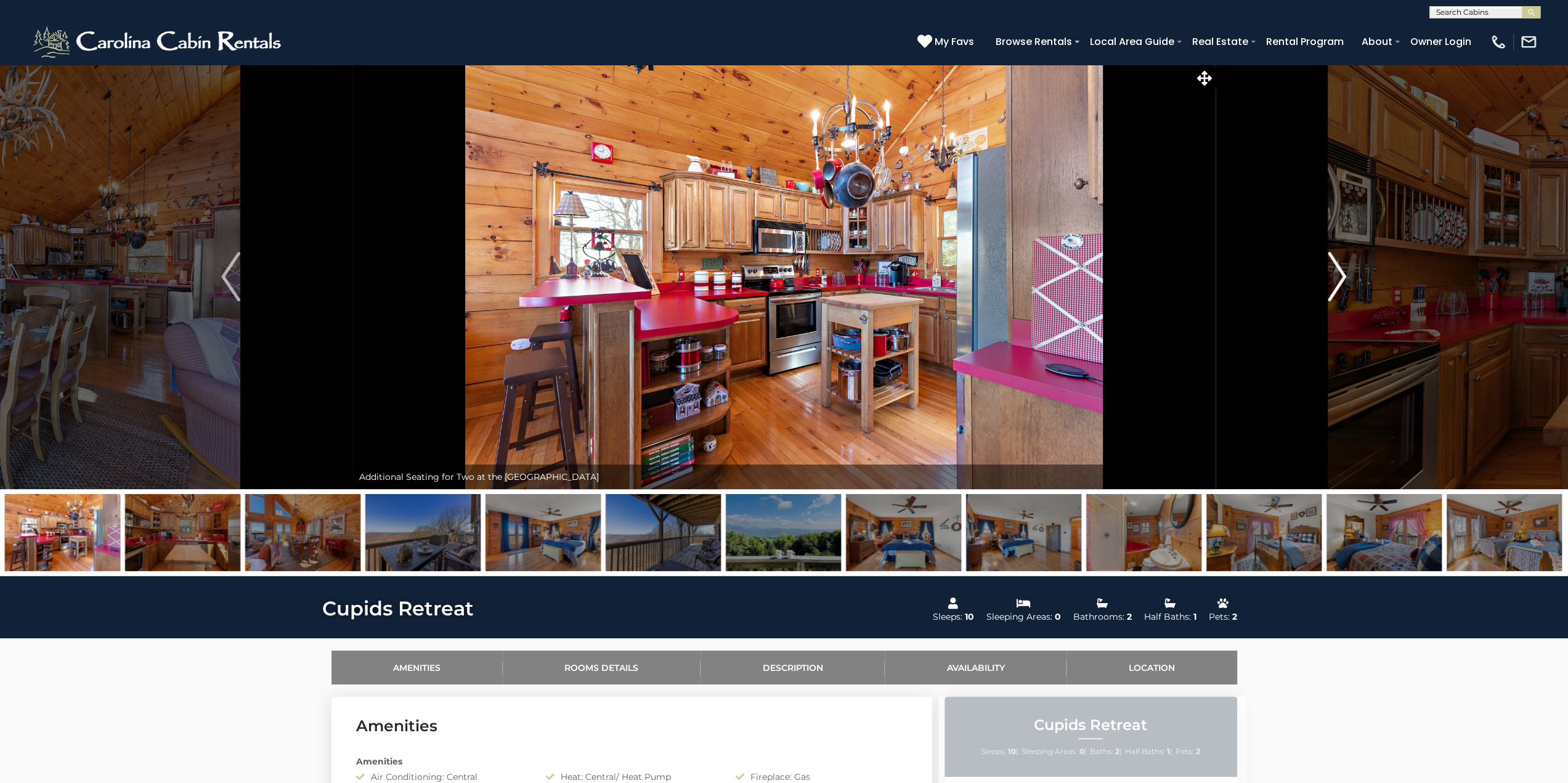
click at [1326, 270] on button "Next" at bounding box center [1336, 276] width 244 height 425
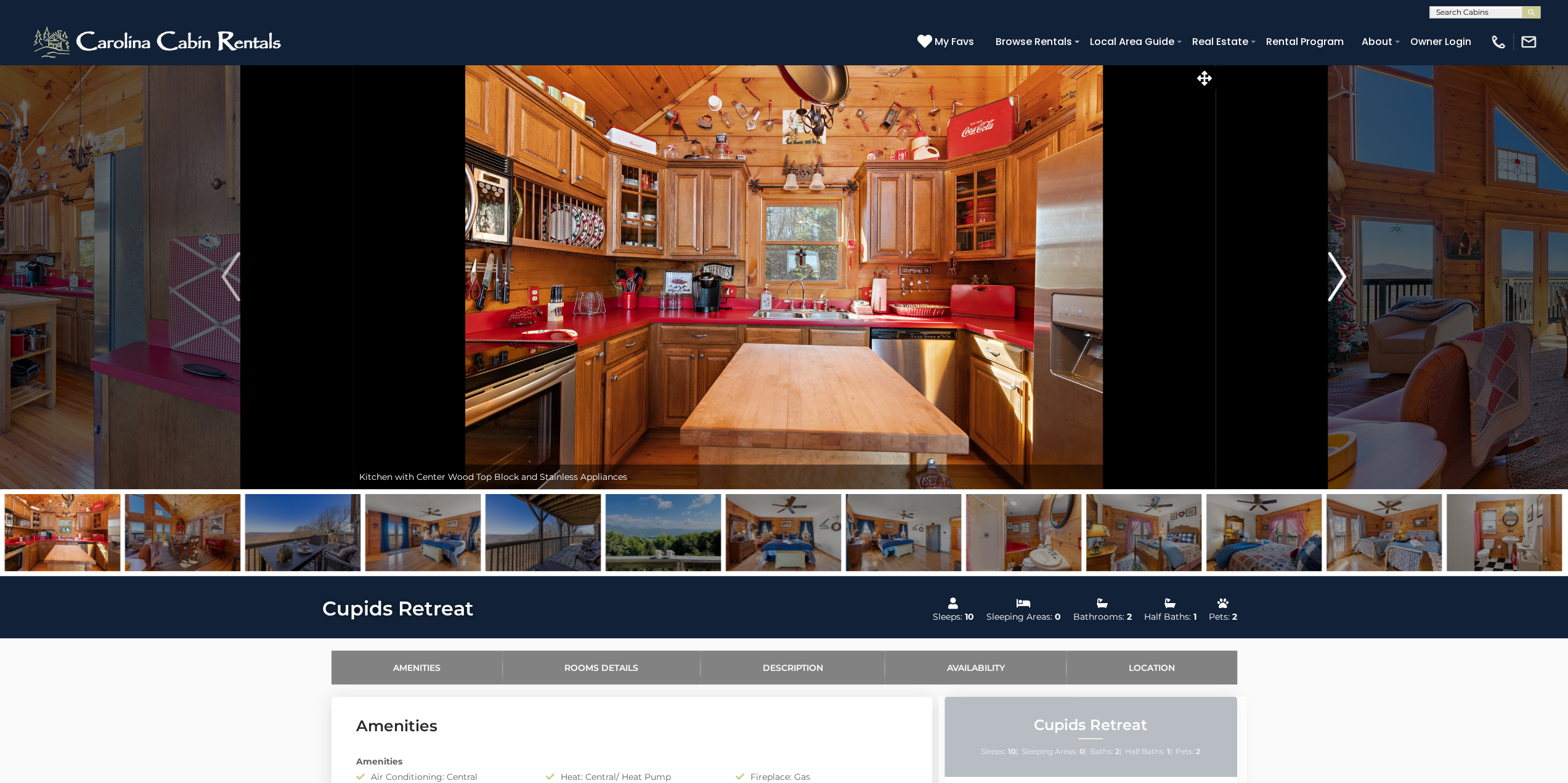
click at [1326, 270] on button "Next" at bounding box center [1336, 276] width 244 height 425
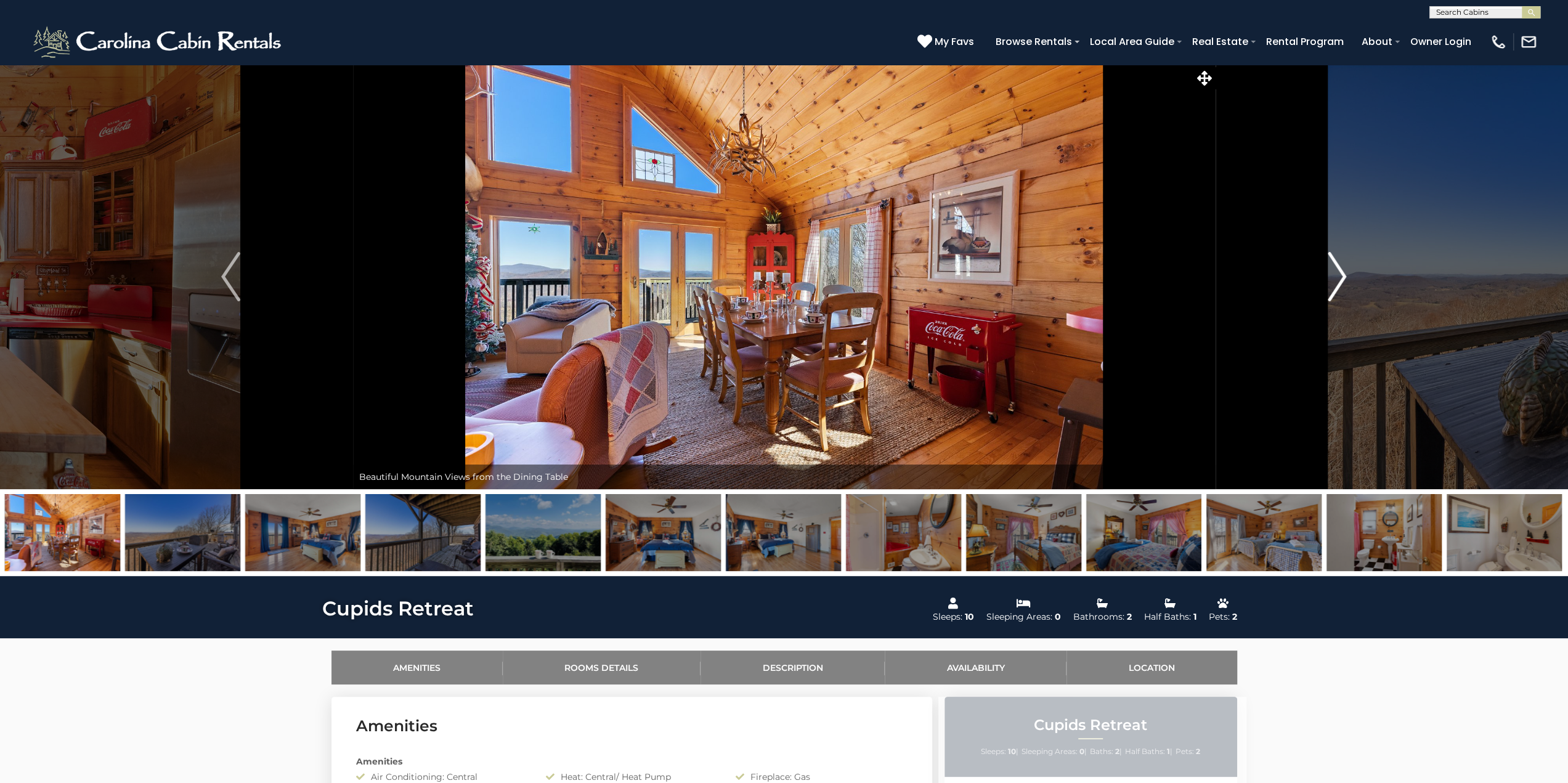
click at [1326, 270] on button "Next" at bounding box center [1336, 276] width 244 height 425
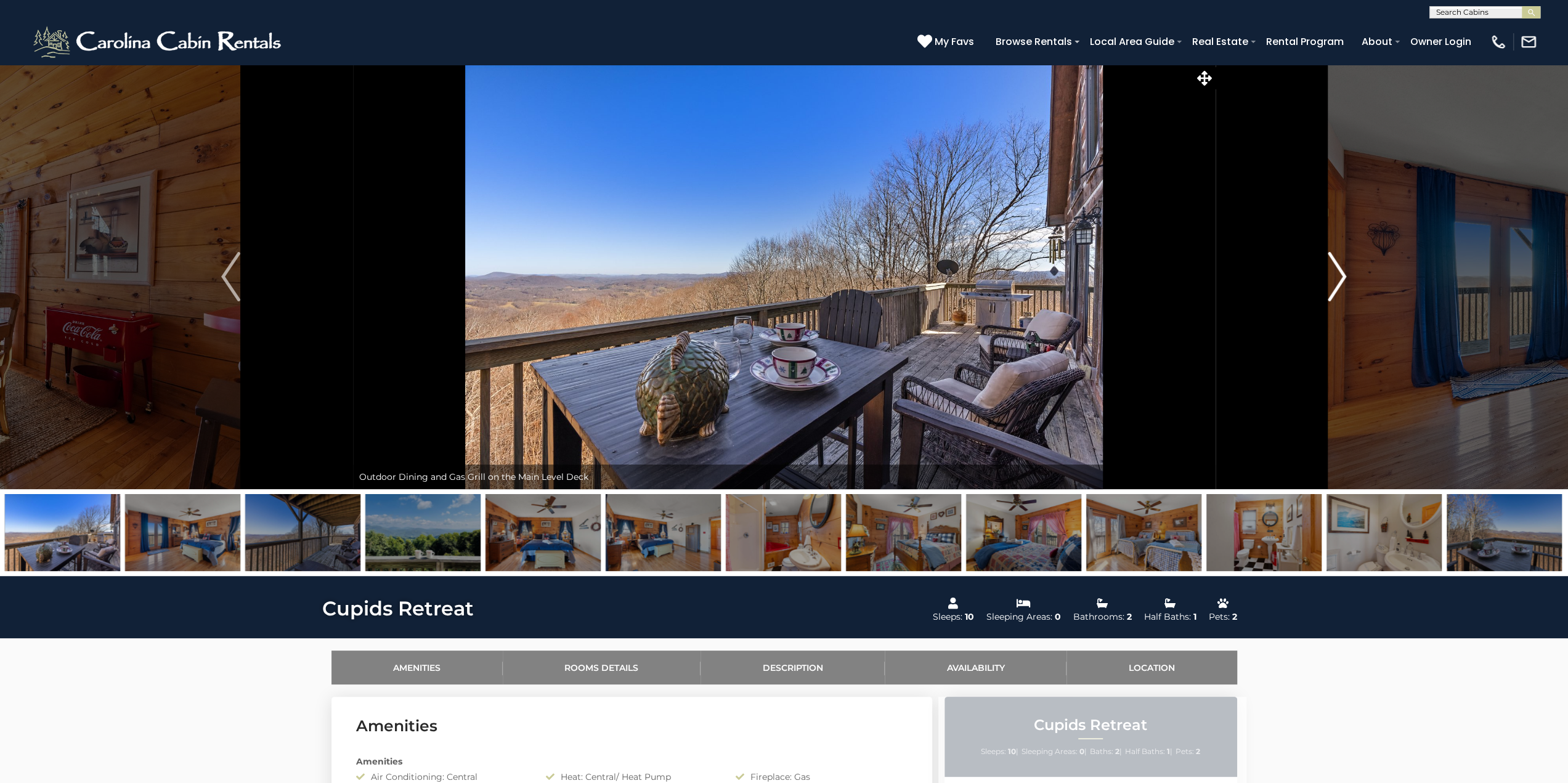
click at [1326, 270] on button "Next" at bounding box center [1336, 276] width 244 height 425
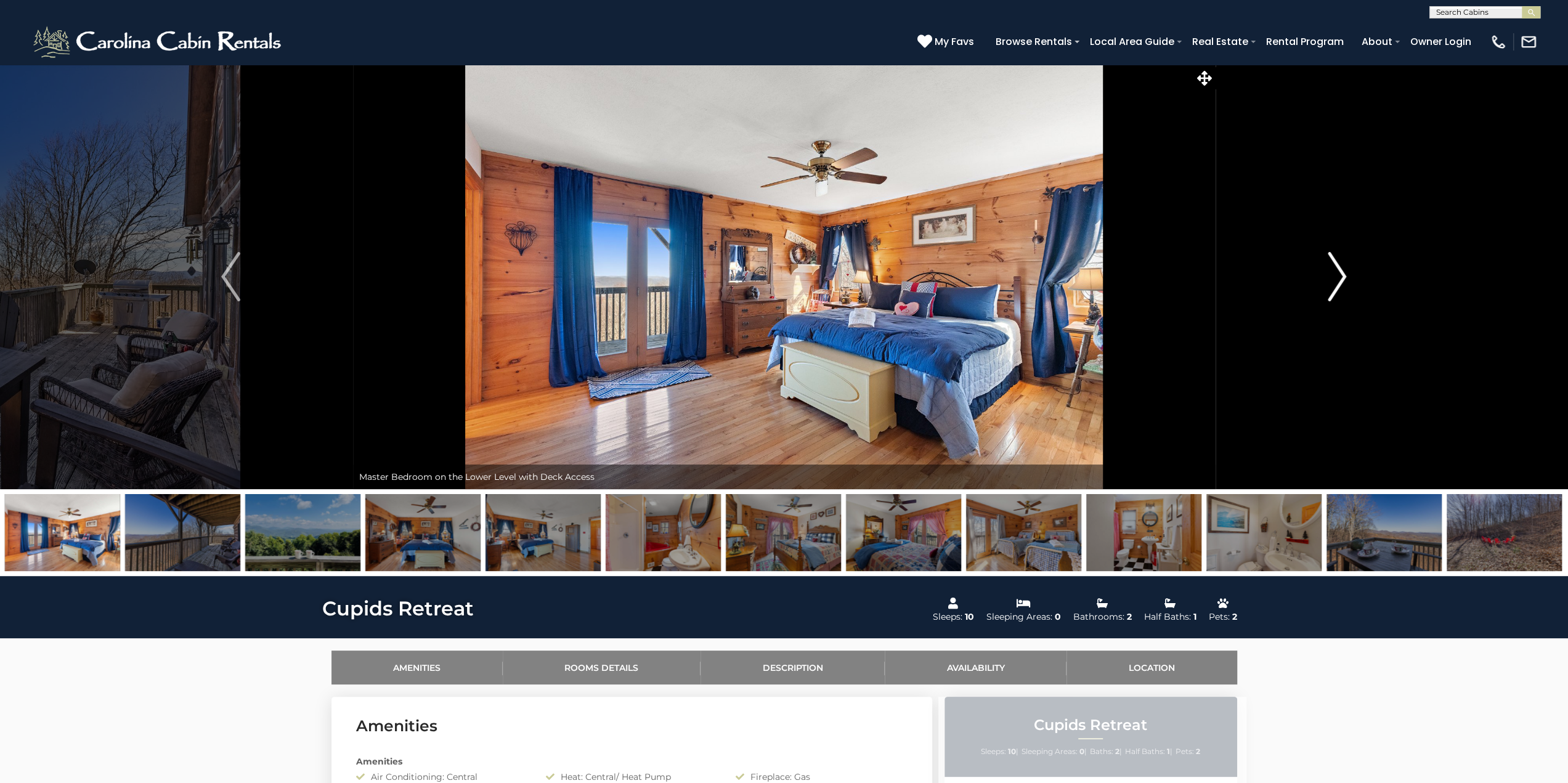
click at [1326, 270] on button "Next" at bounding box center [1336, 276] width 244 height 425
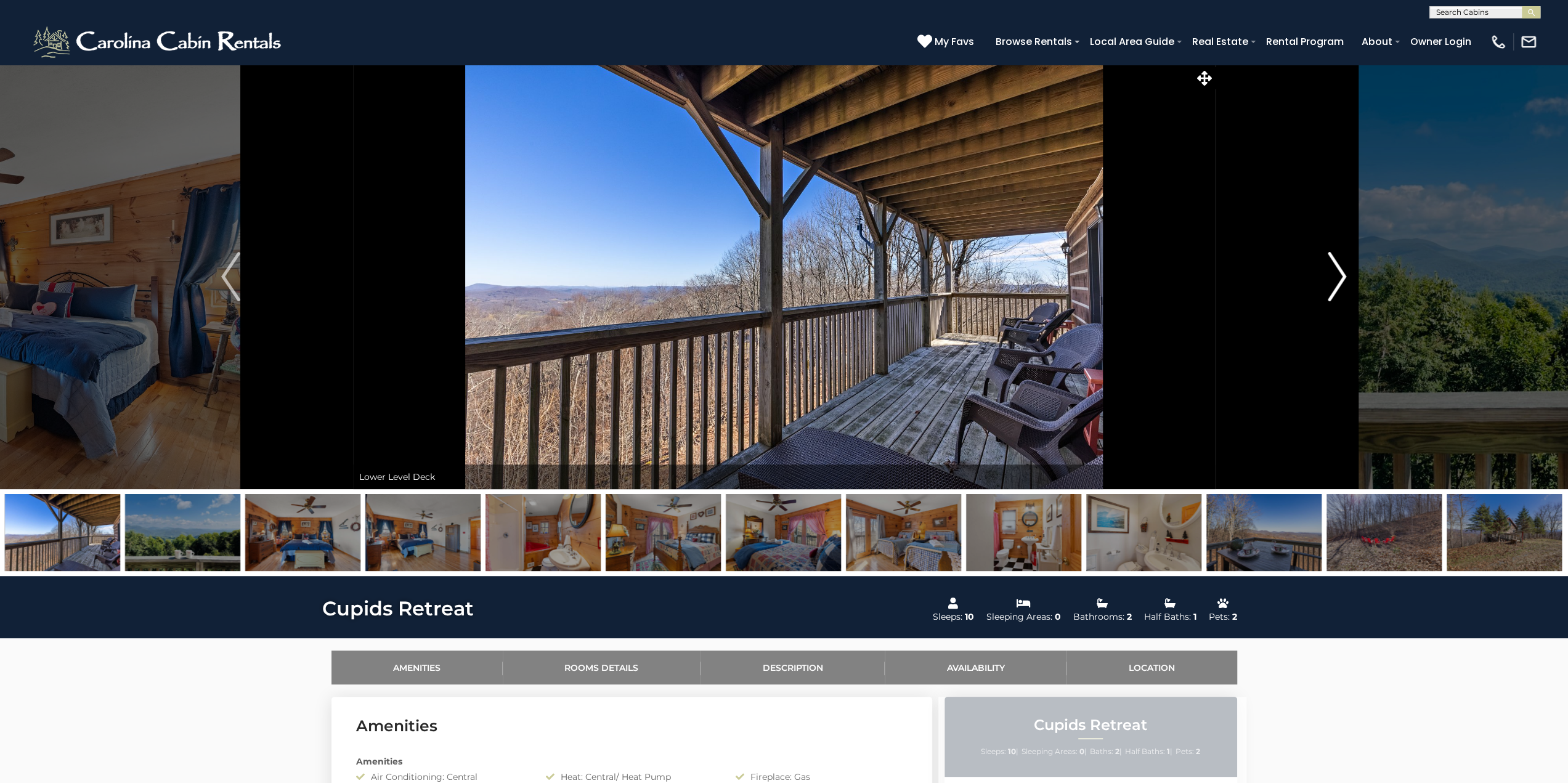
click at [1326, 270] on button "Next" at bounding box center [1336, 276] width 244 height 425
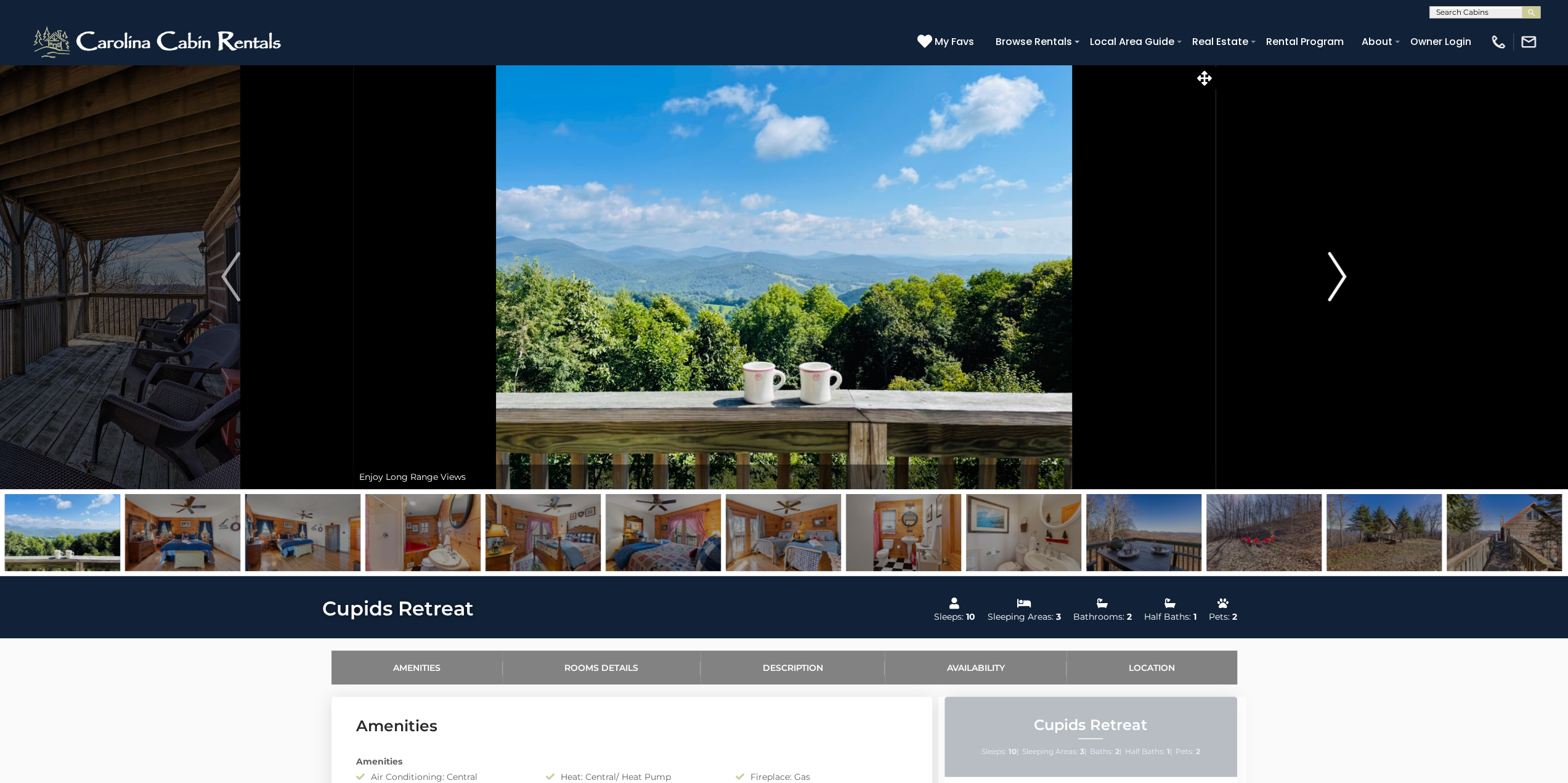
click at [1326, 270] on button "Next" at bounding box center [1336, 276] width 244 height 425
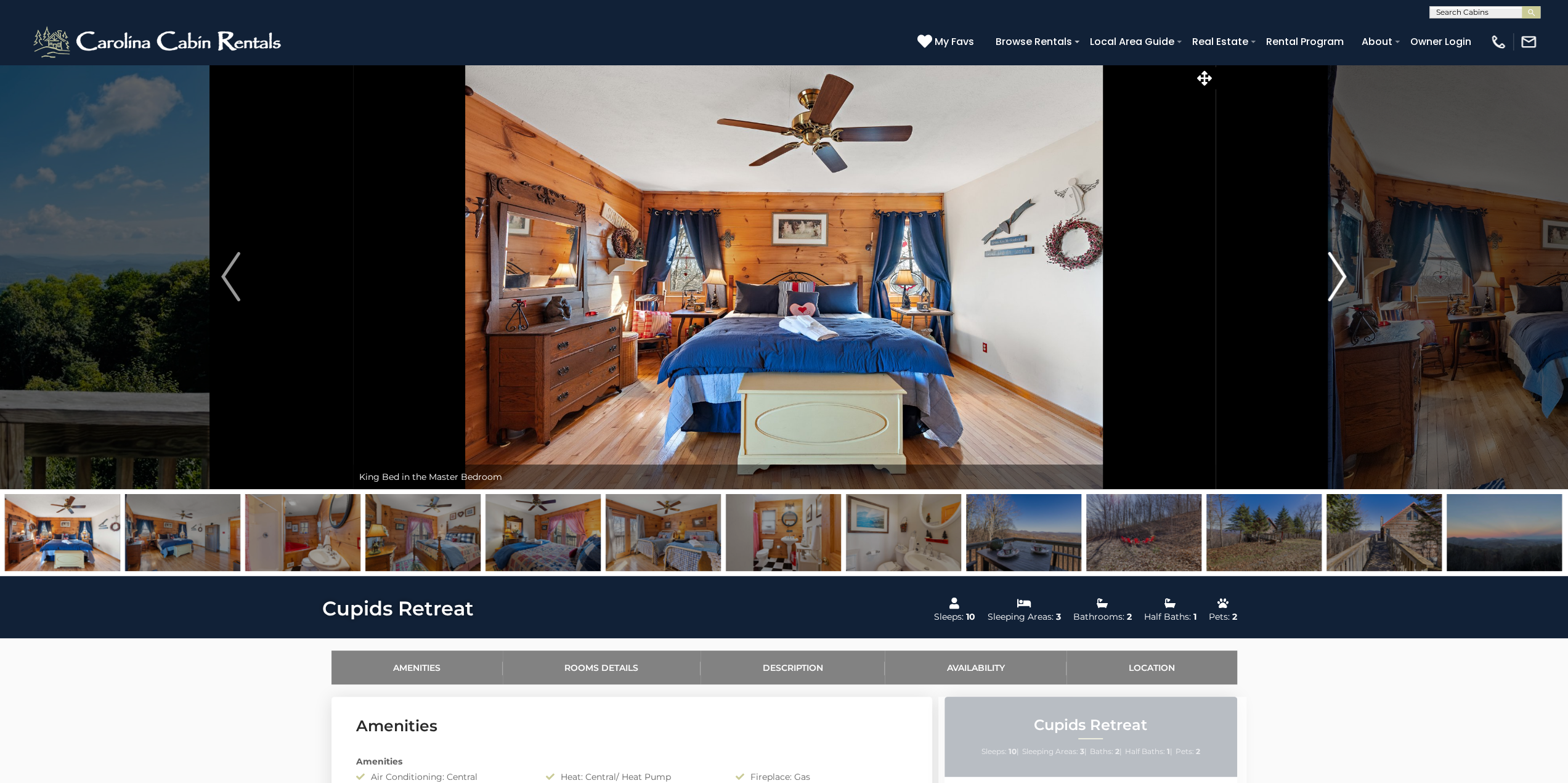
click at [1326, 270] on button "Next" at bounding box center [1336, 276] width 244 height 425
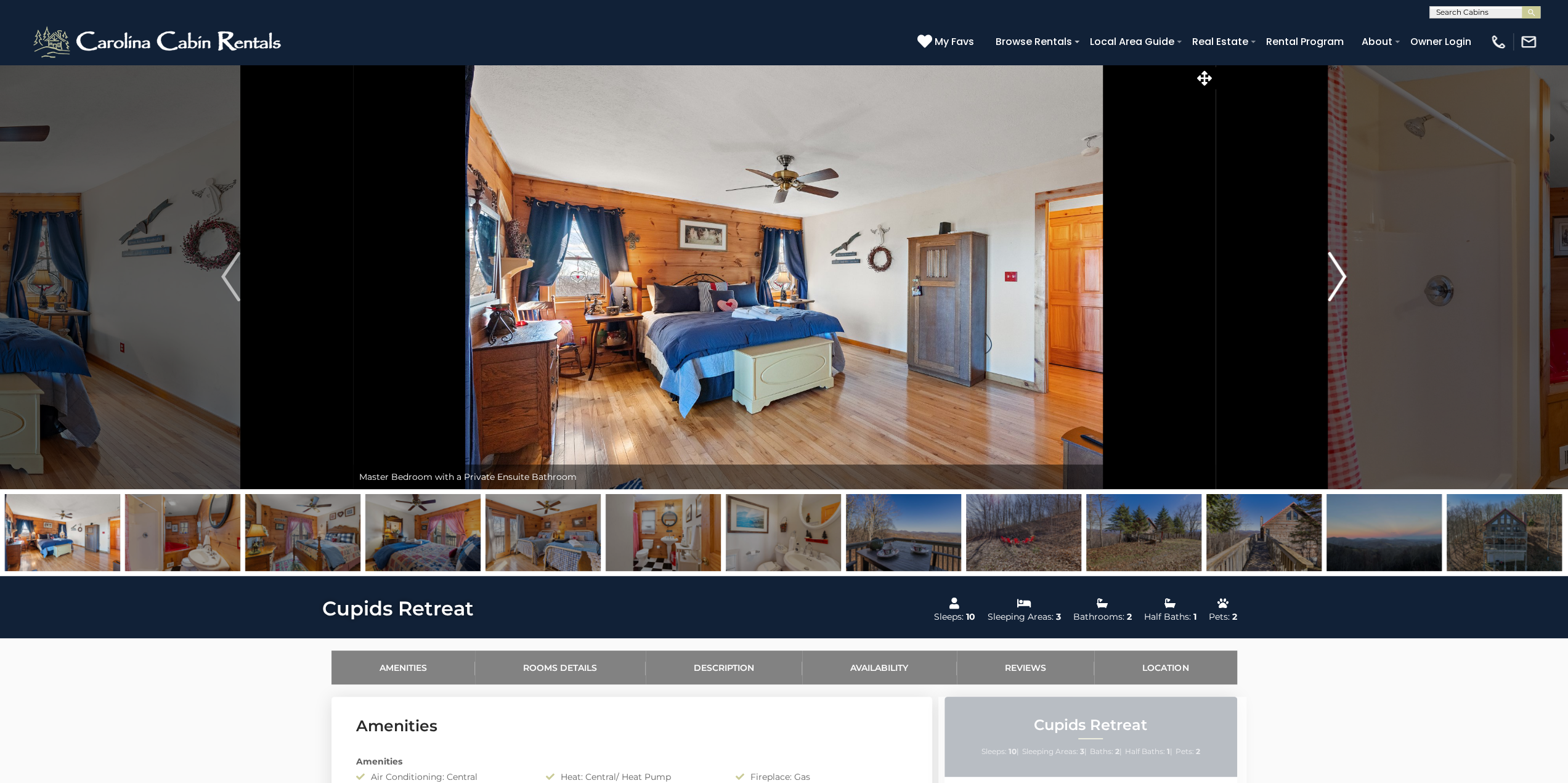
click at [1326, 270] on button "Next" at bounding box center [1336, 276] width 244 height 425
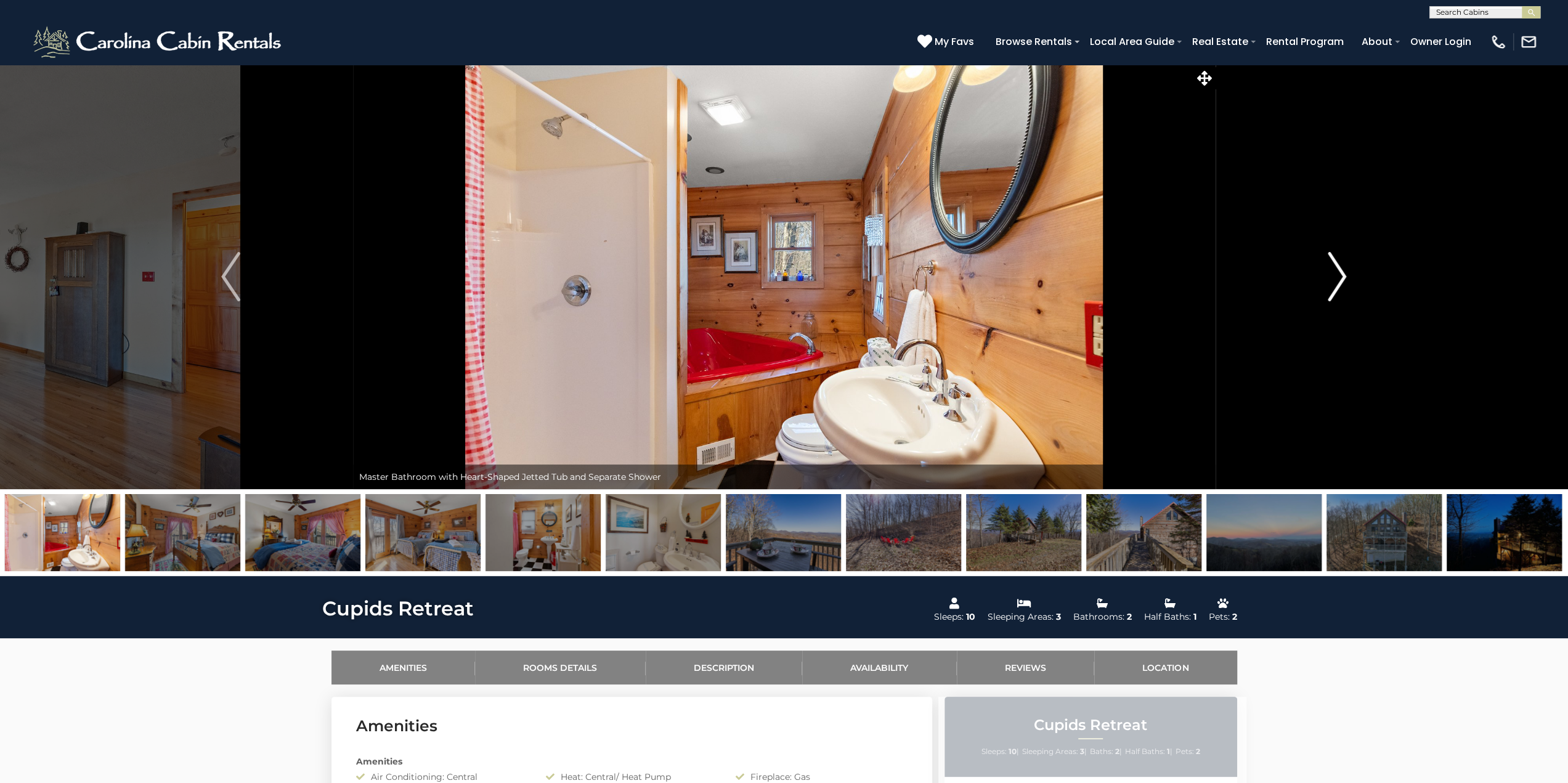
click at [1326, 270] on button "Next" at bounding box center [1336, 276] width 244 height 425
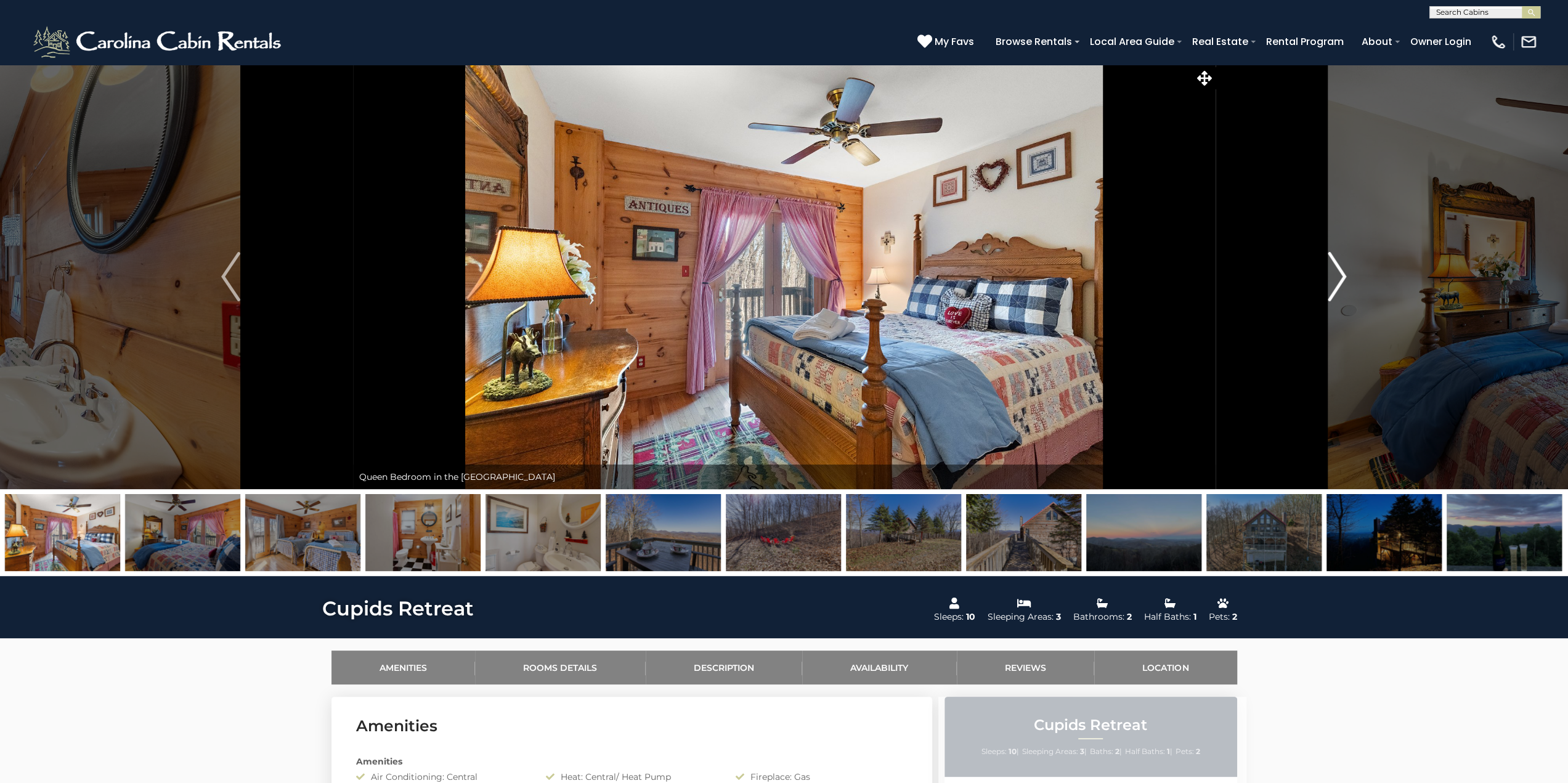
click at [1326, 270] on button "Next" at bounding box center [1336, 276] width 244 height 425
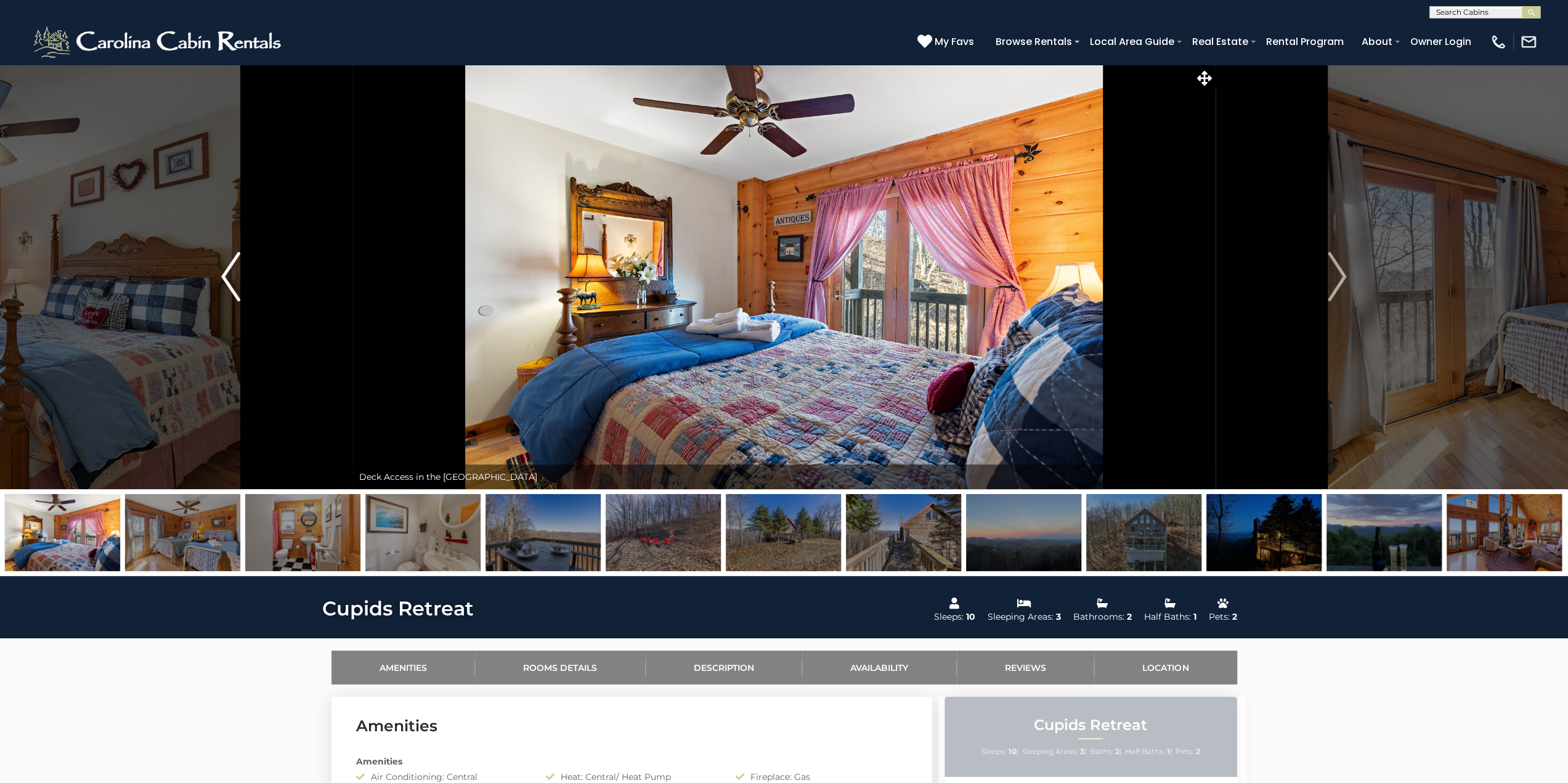
click at [223, 280] on img "Previous" at bounding box center [231, 276] width 19 height 50
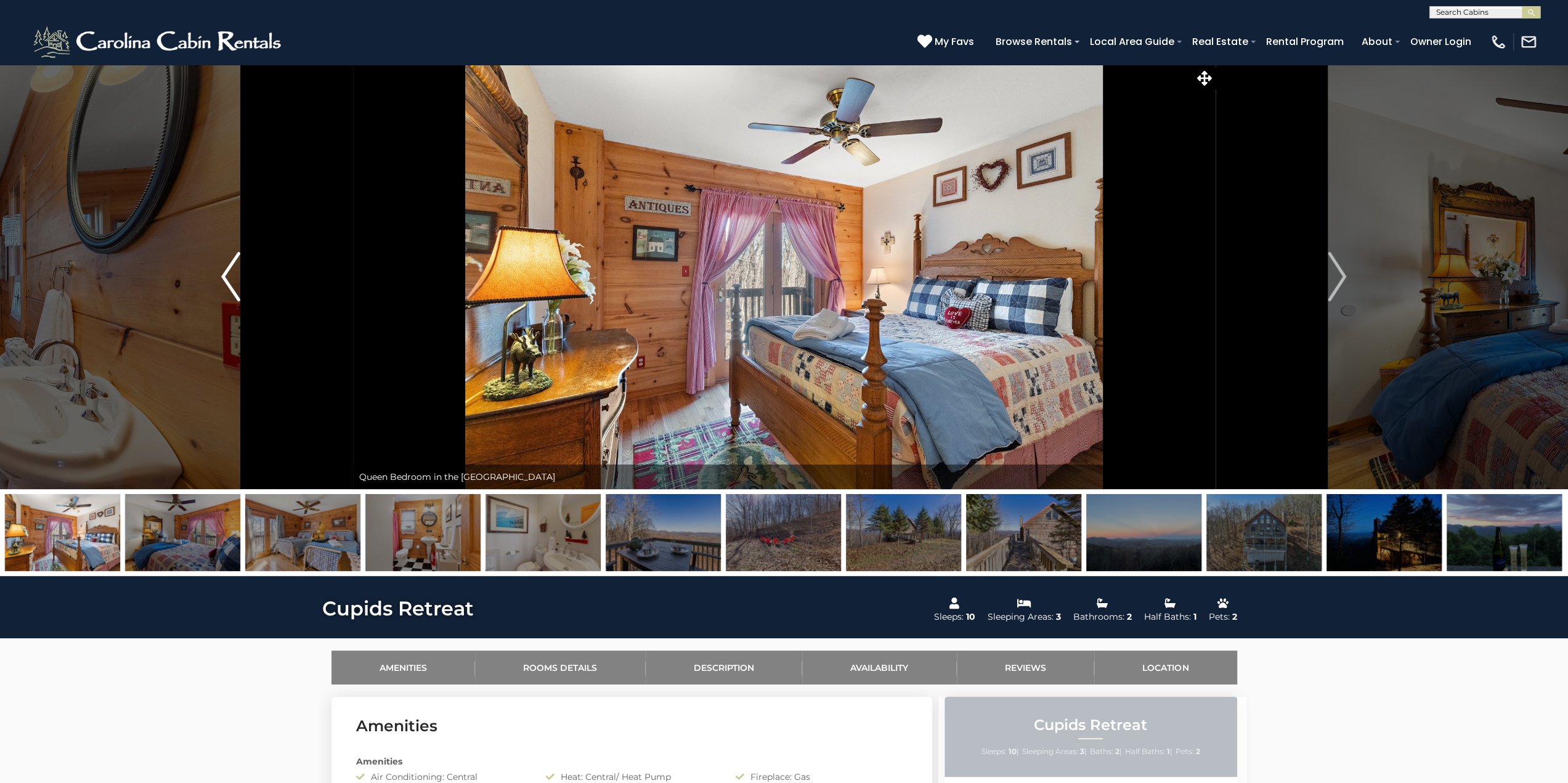
click at [223, 280] on img "Previous" at bounding box center [231, 276] width 19 height 50
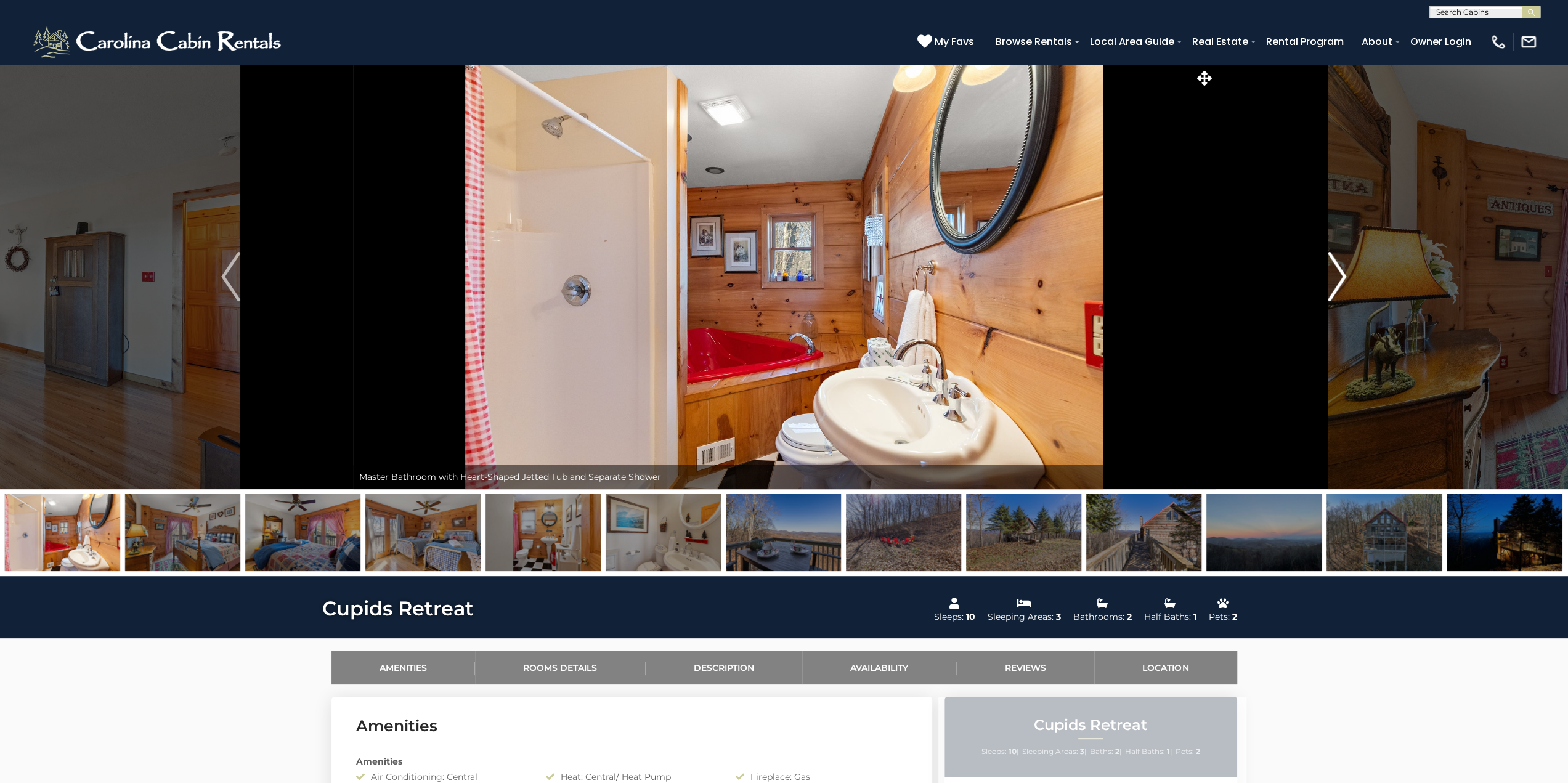
click at [1341, 280] on img "Next" at bounding box center [1337, 276] width 19 height 50
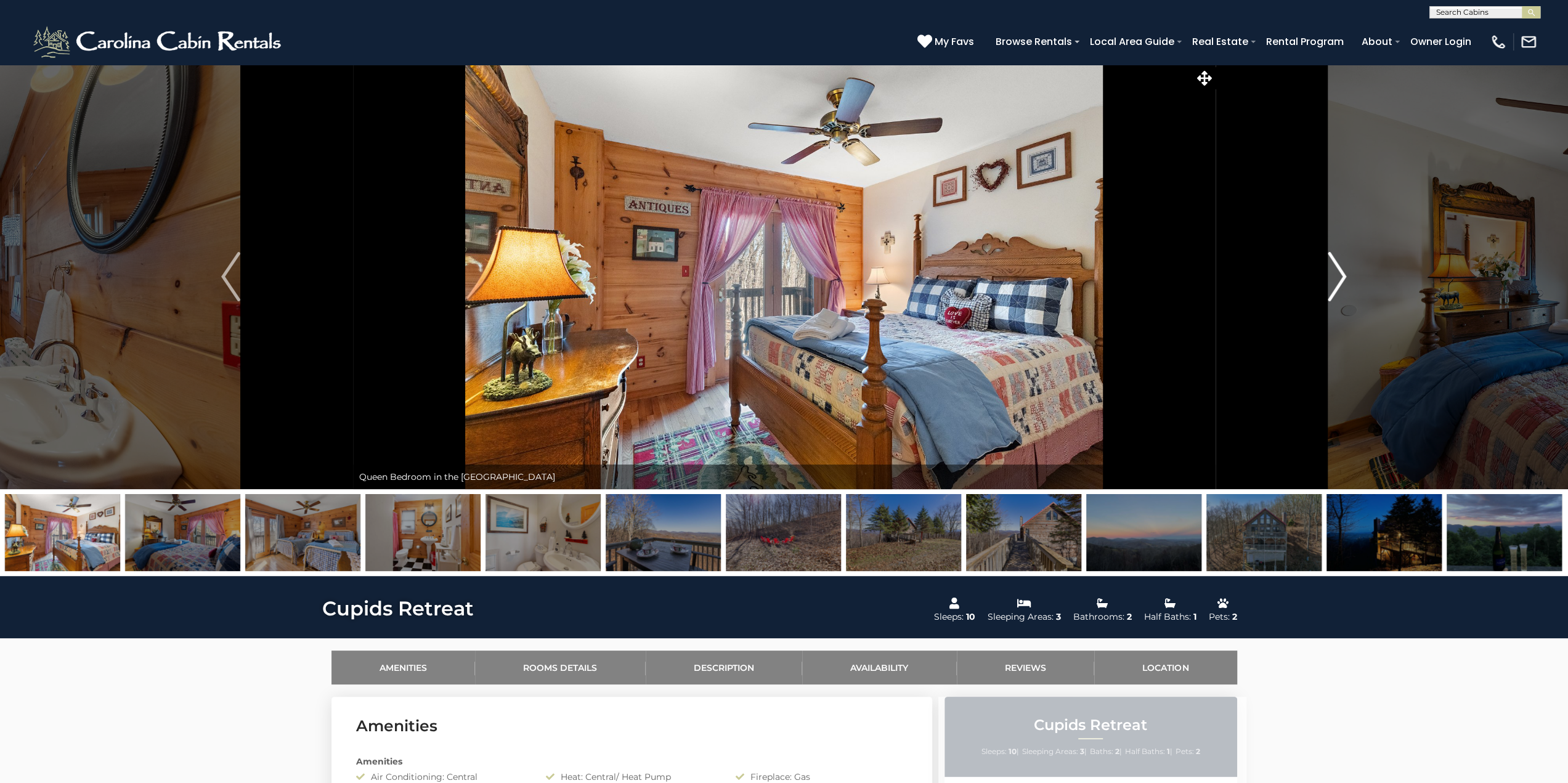
click at [1341, 280] on img "Next" at bounding box center [1337, 276] width 19 height 50
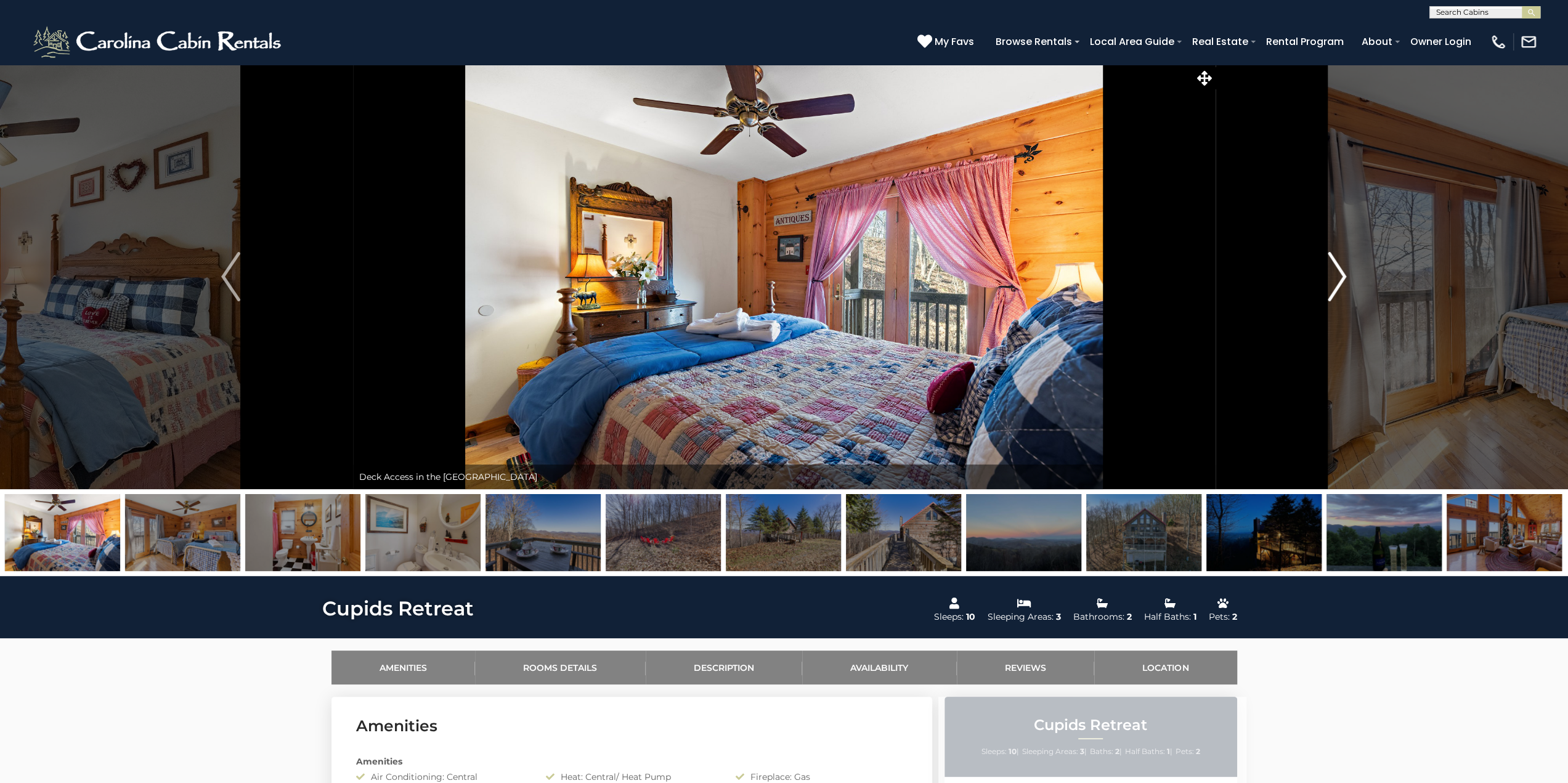
click at [1341, 280] on img "Next" at bounding box center [1337, 276] width 19 height 50
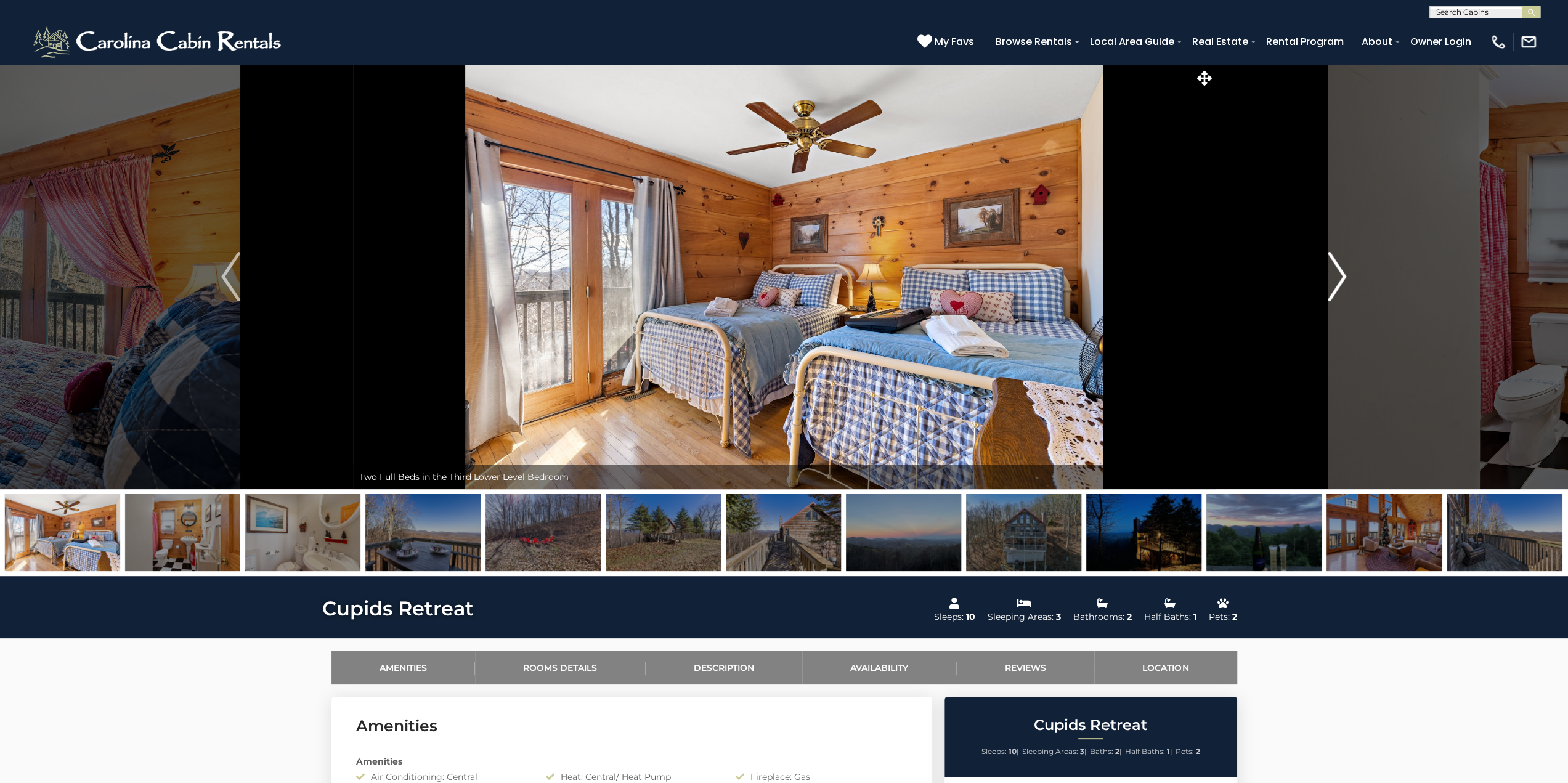
click at [1339, 280] on img "Next" at bounding box center [1337, 276] width 19 height 50
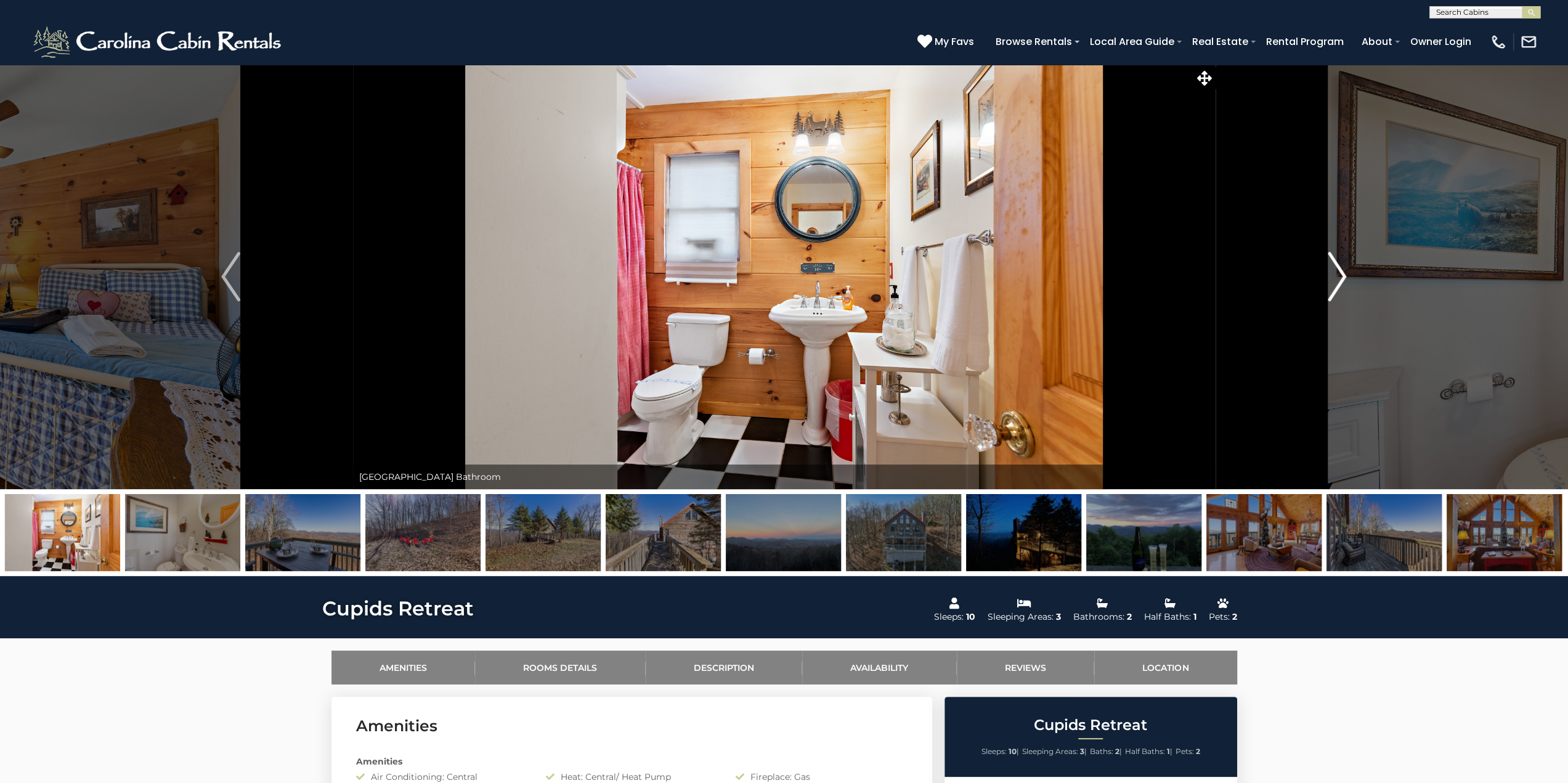
click at [1335, 280] on img "Next" at bounding box center [1337, 276] width 19 height 50
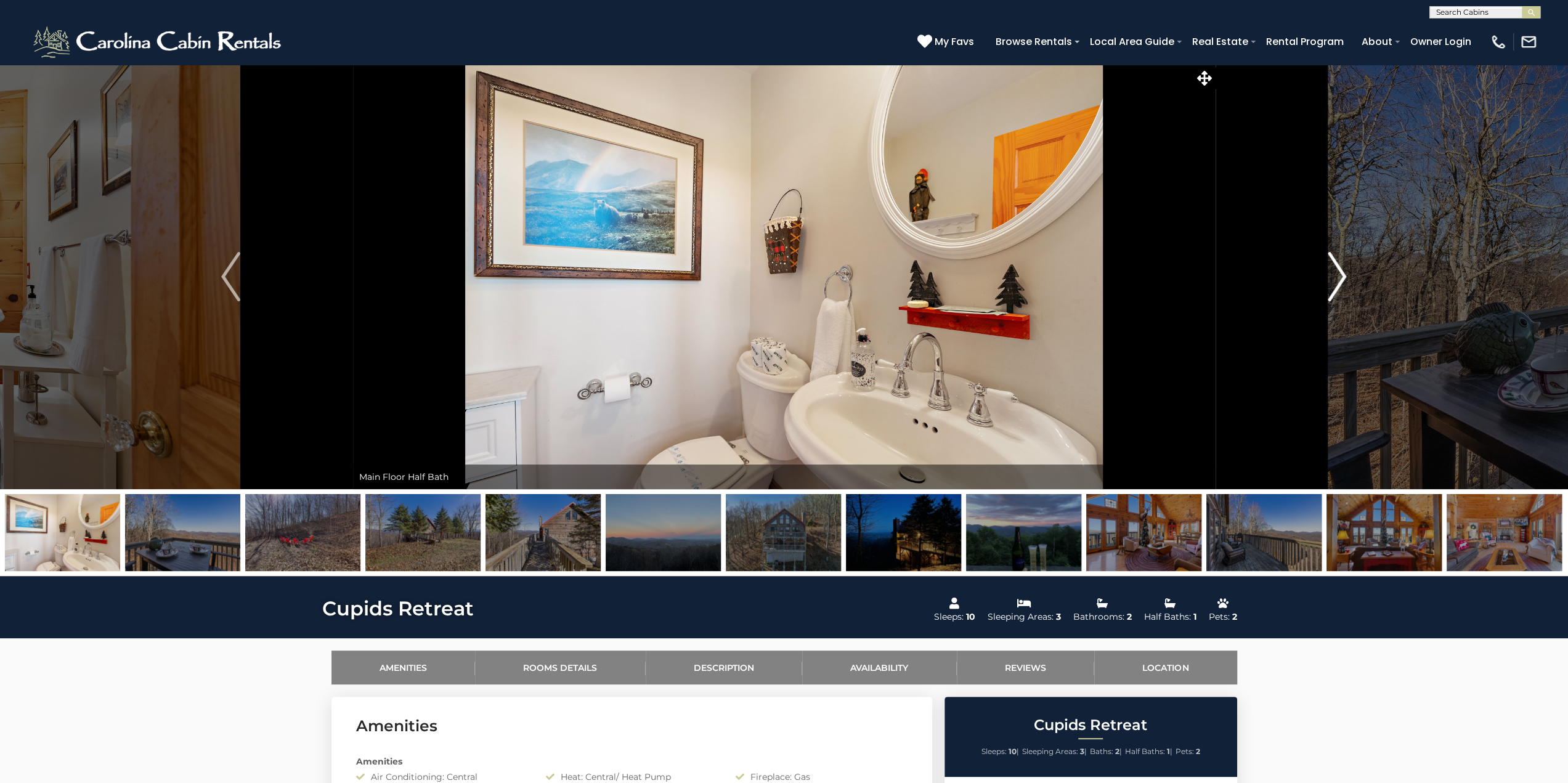
click at [1335, 280] on img "Next" at bounding box center [1337, 276] width 19 height 50
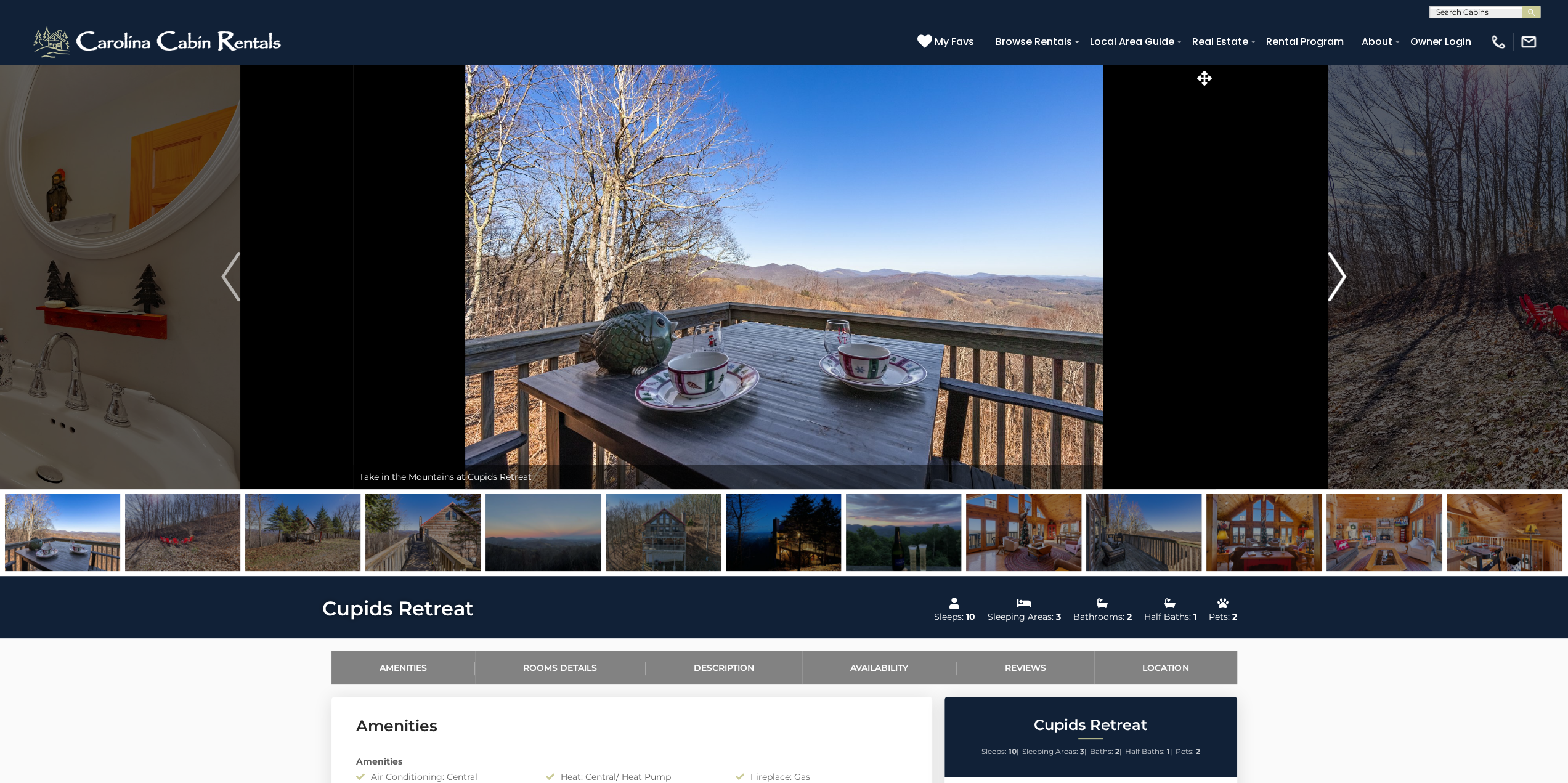
click at [1335, 280] on img "Next" at bounding box center [1337, 276] width 19 height 50
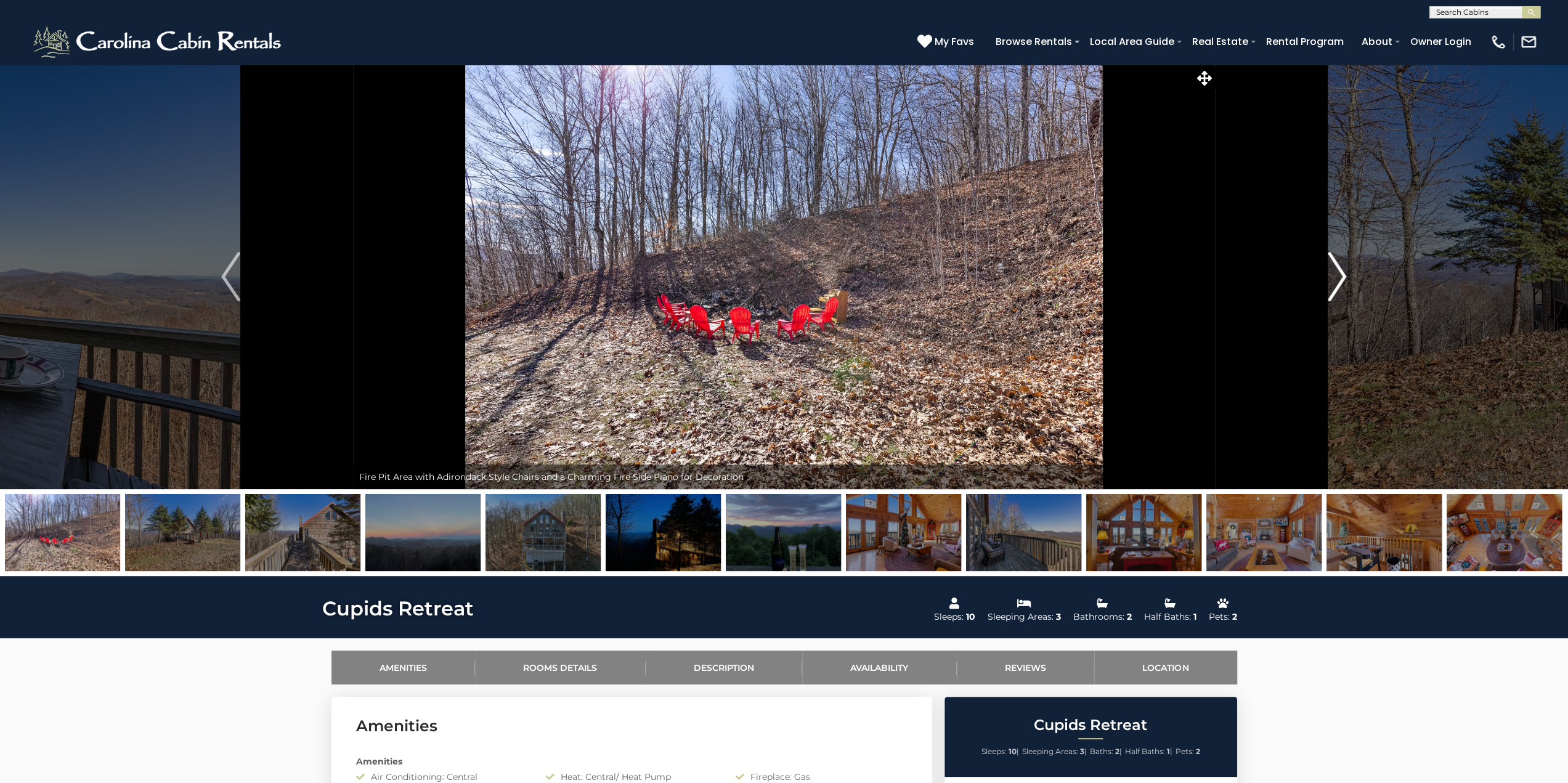
click at [1335, 280] on img "Next" at bounding box center [1337, 276] width 19 height 50
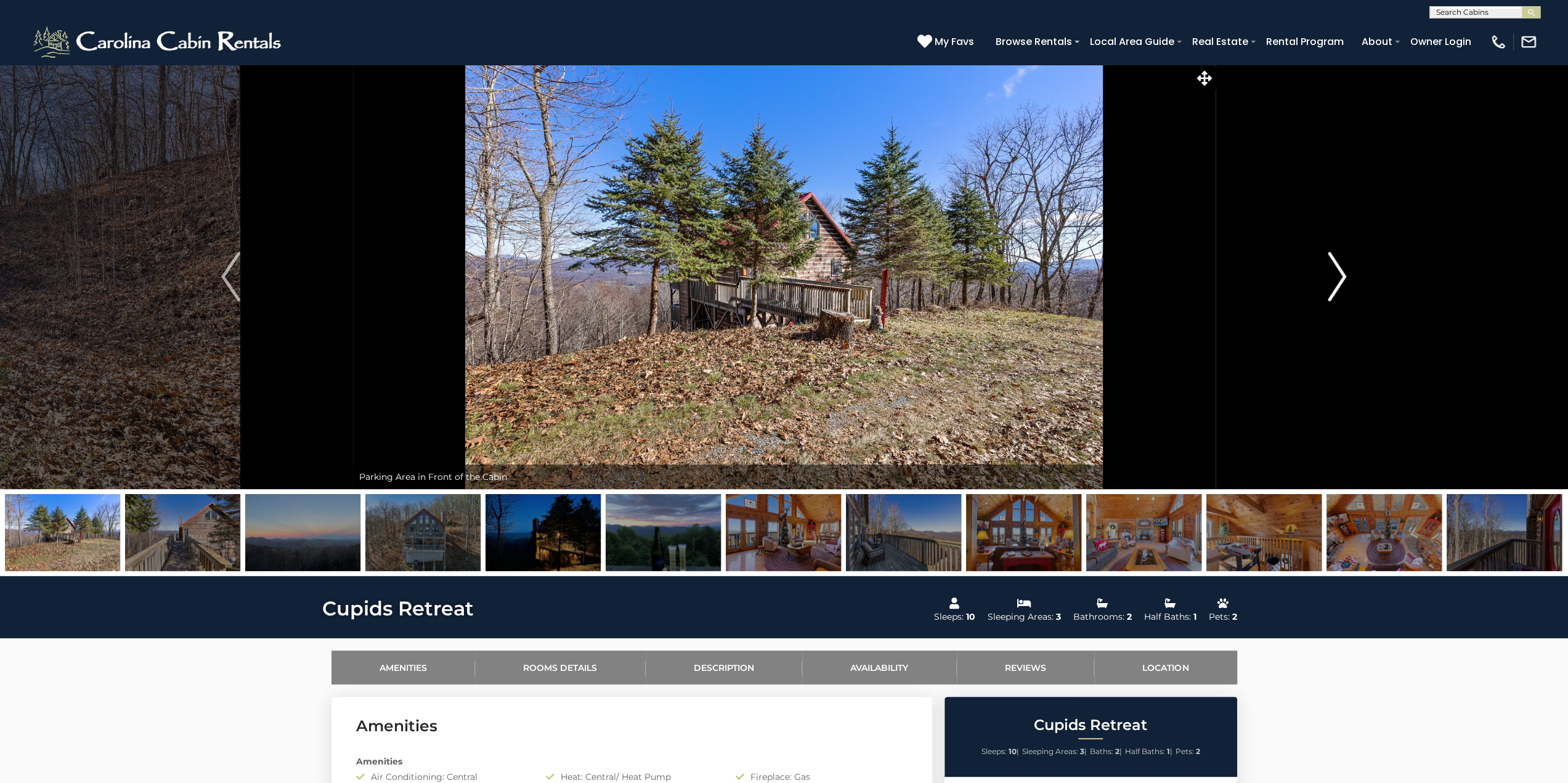
click at [1335, 280] on img "Next" at bounding box center [1337, 276] width 19 height 50
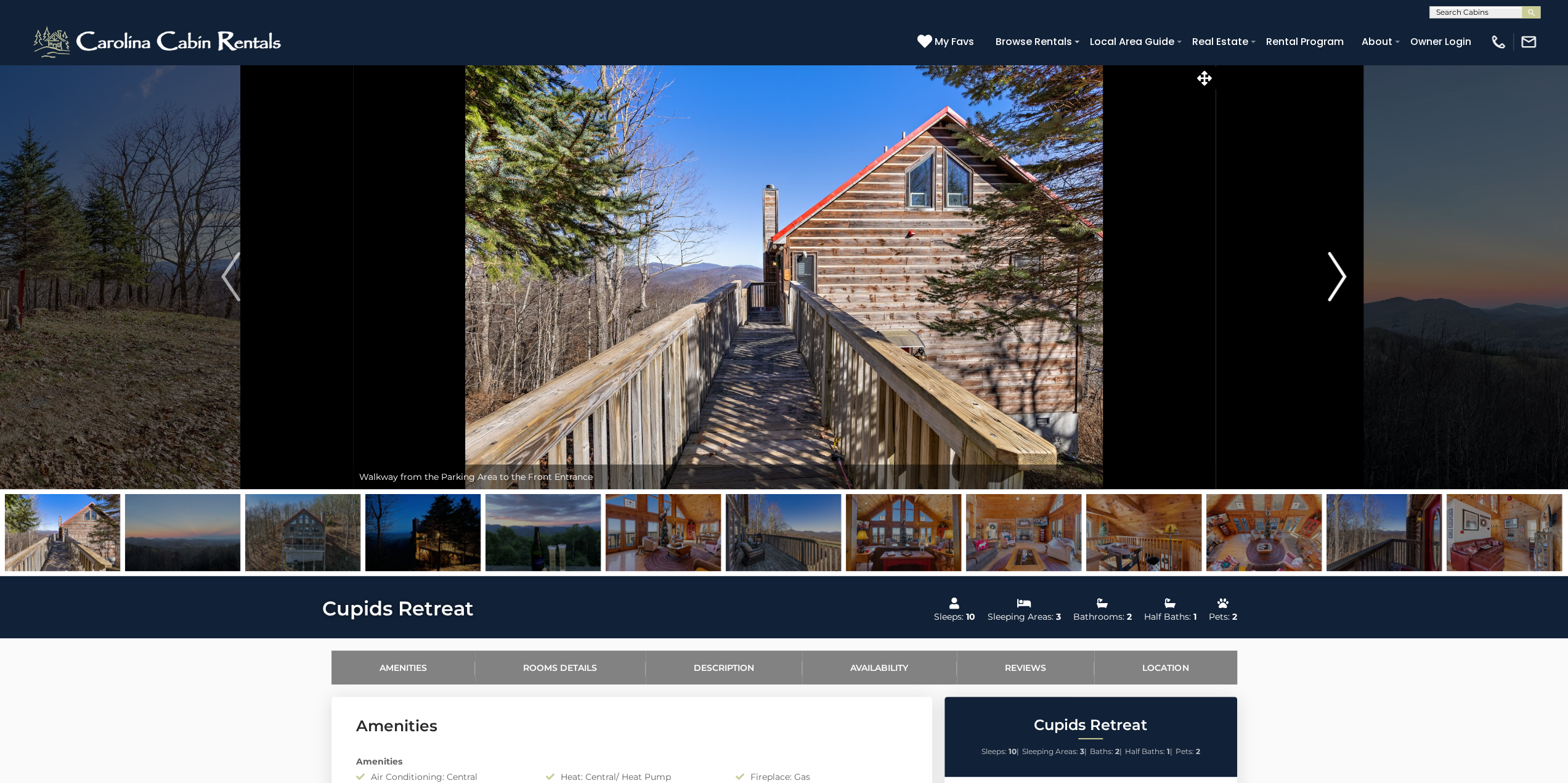
click at [1335, 280] on img "Next" at bounding box center [1337, 276] width 19 height 50
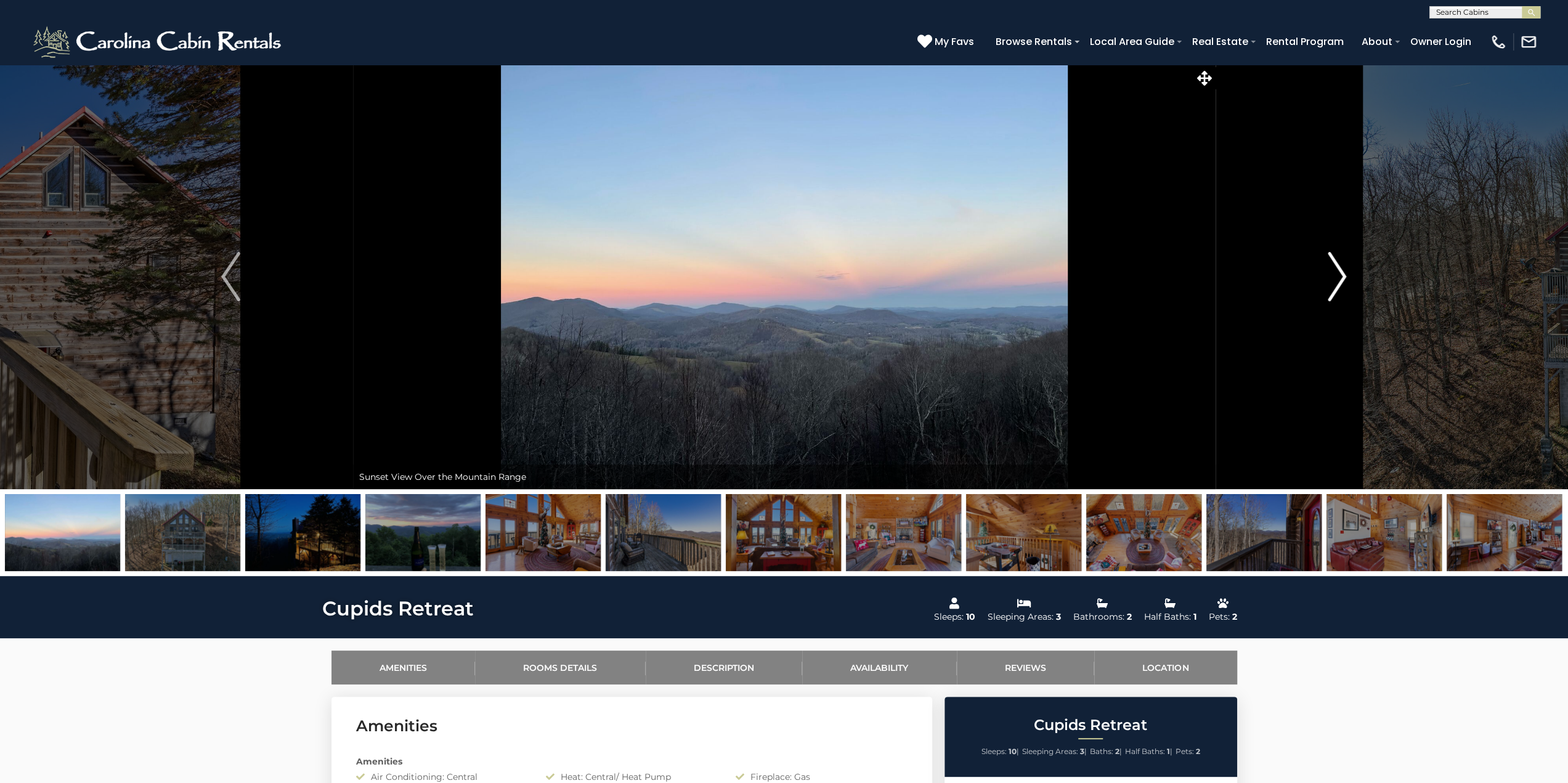
click at [1335, 280] on img "Next" at bounding box center [1337, 276] width 19 height 50
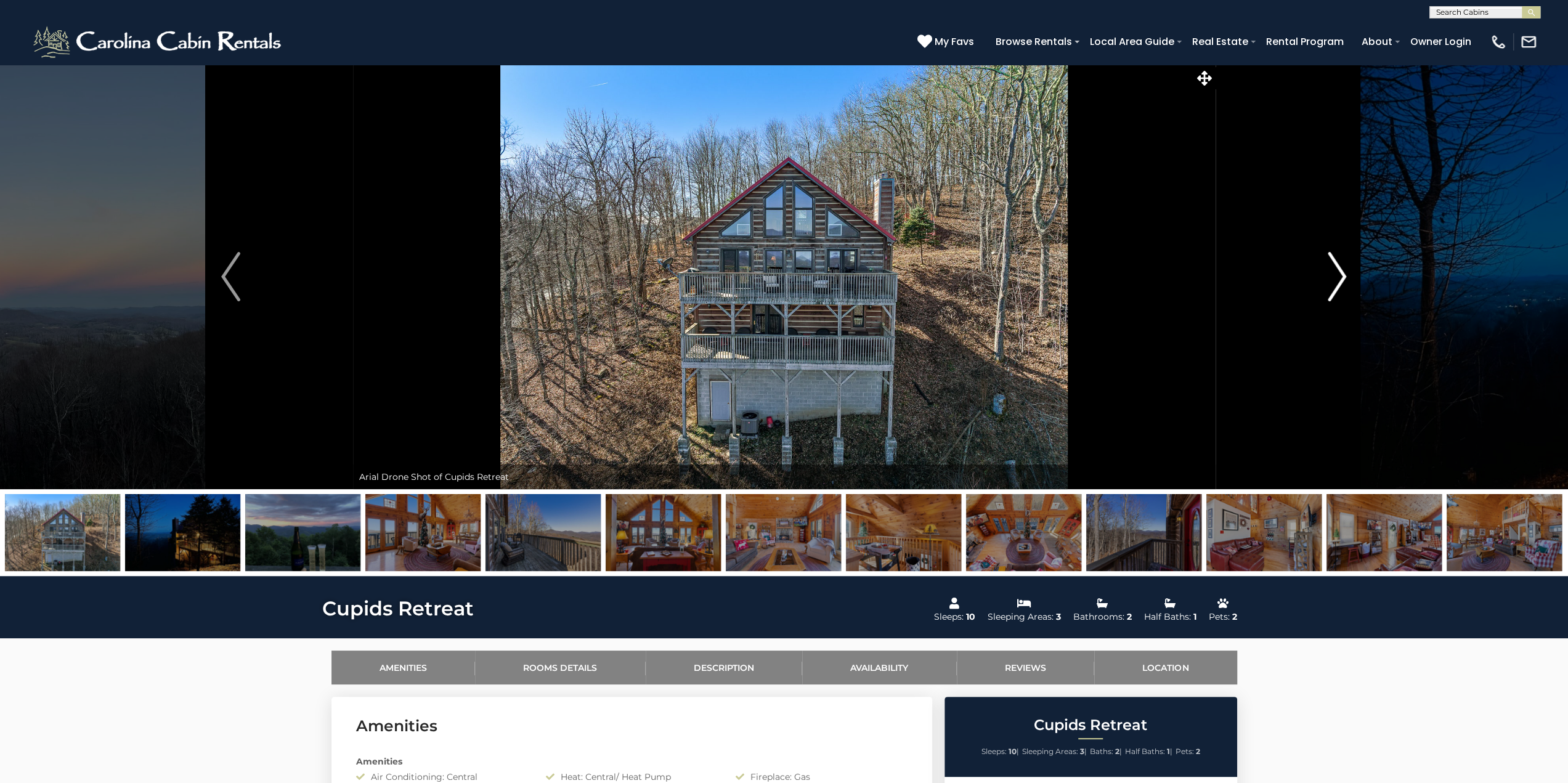
click at [1335, 280] on img "Next" at bounding box center [1337, 276] width 19 height 50
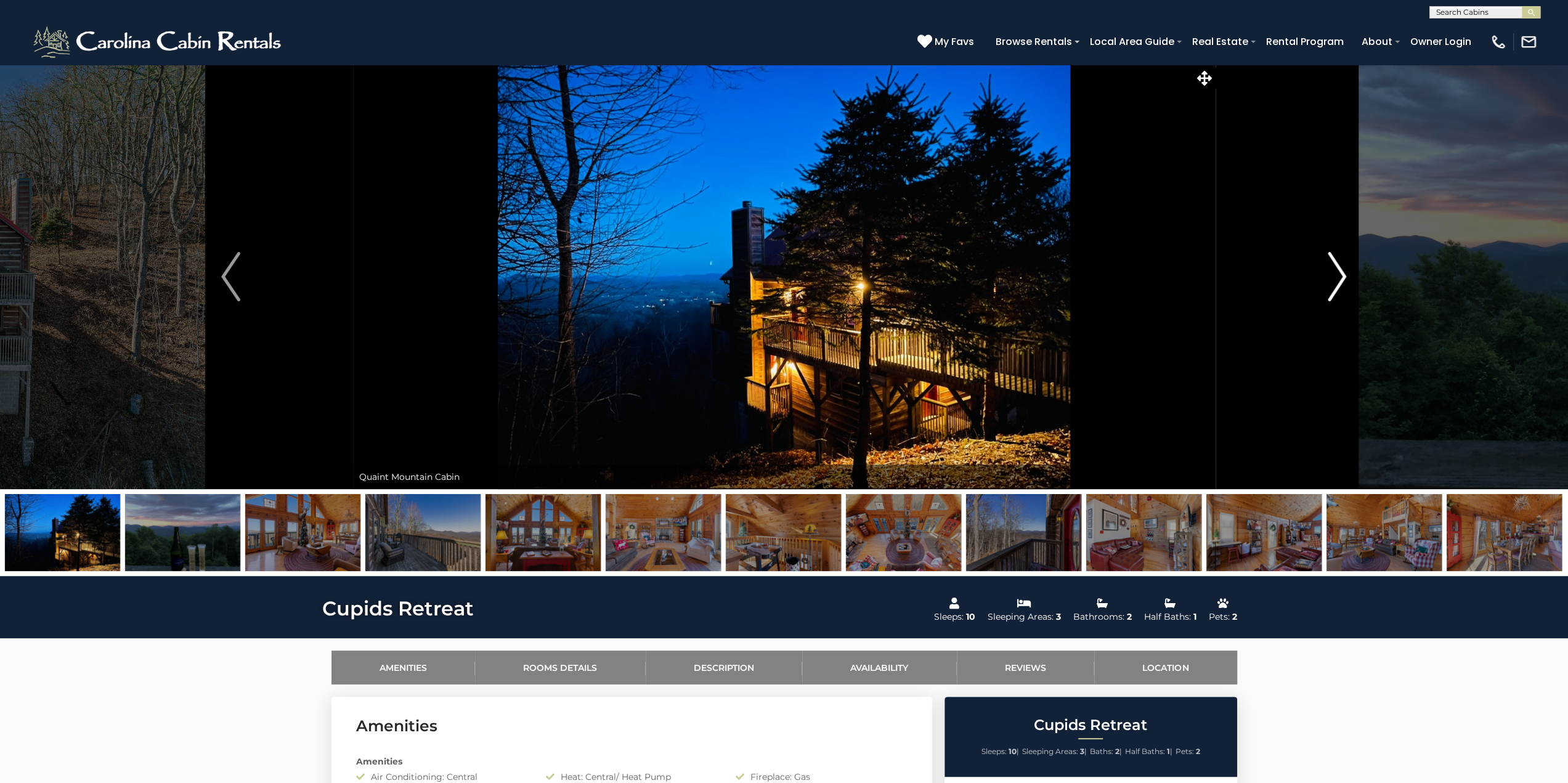
click at [1335, 280] on img "Next" at bounding box center [1337, 276] width 19 height 50
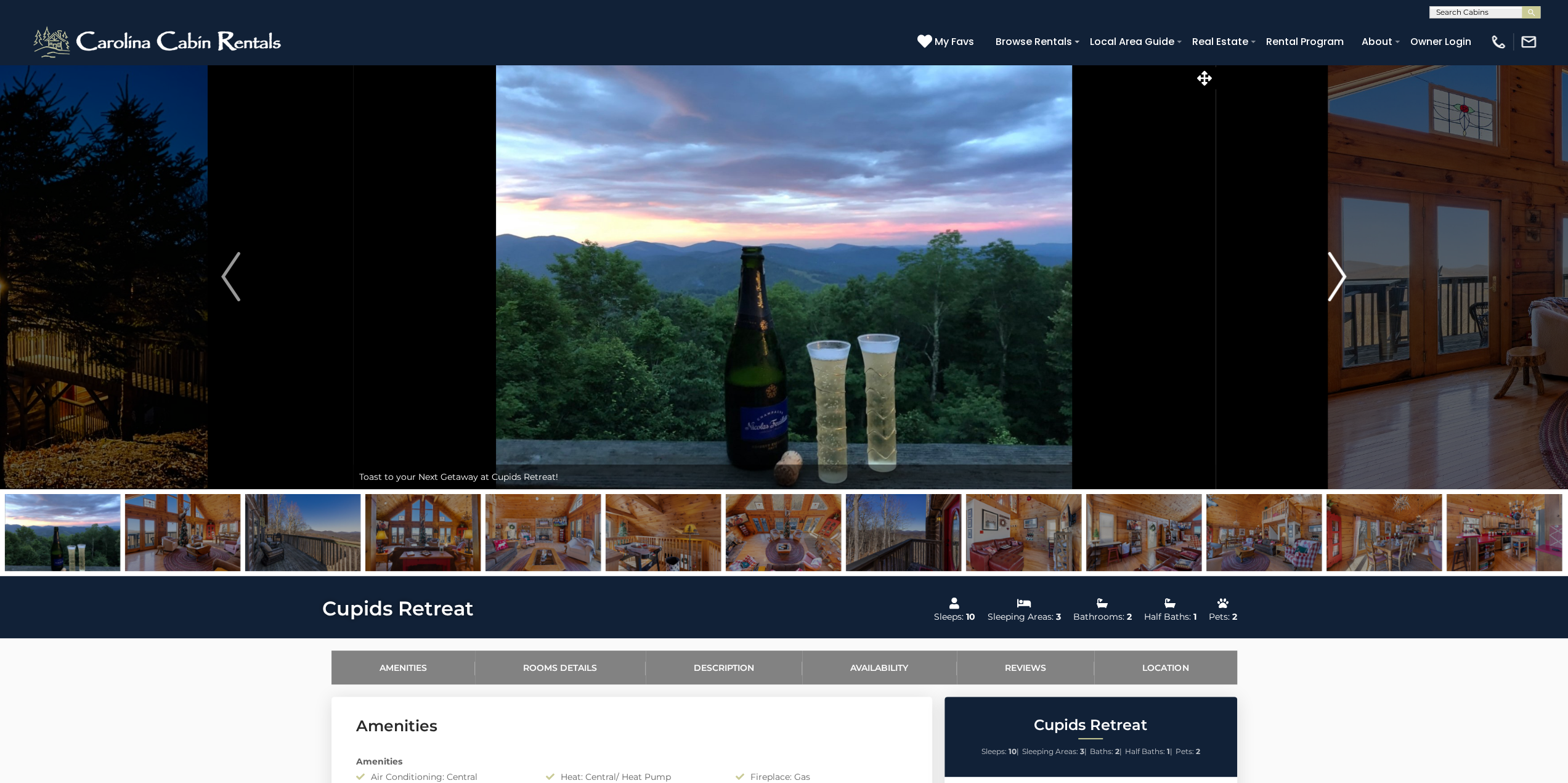
click at [1335, 280] on img "Next" at bounding box center [1337, 276] width 19 height 50
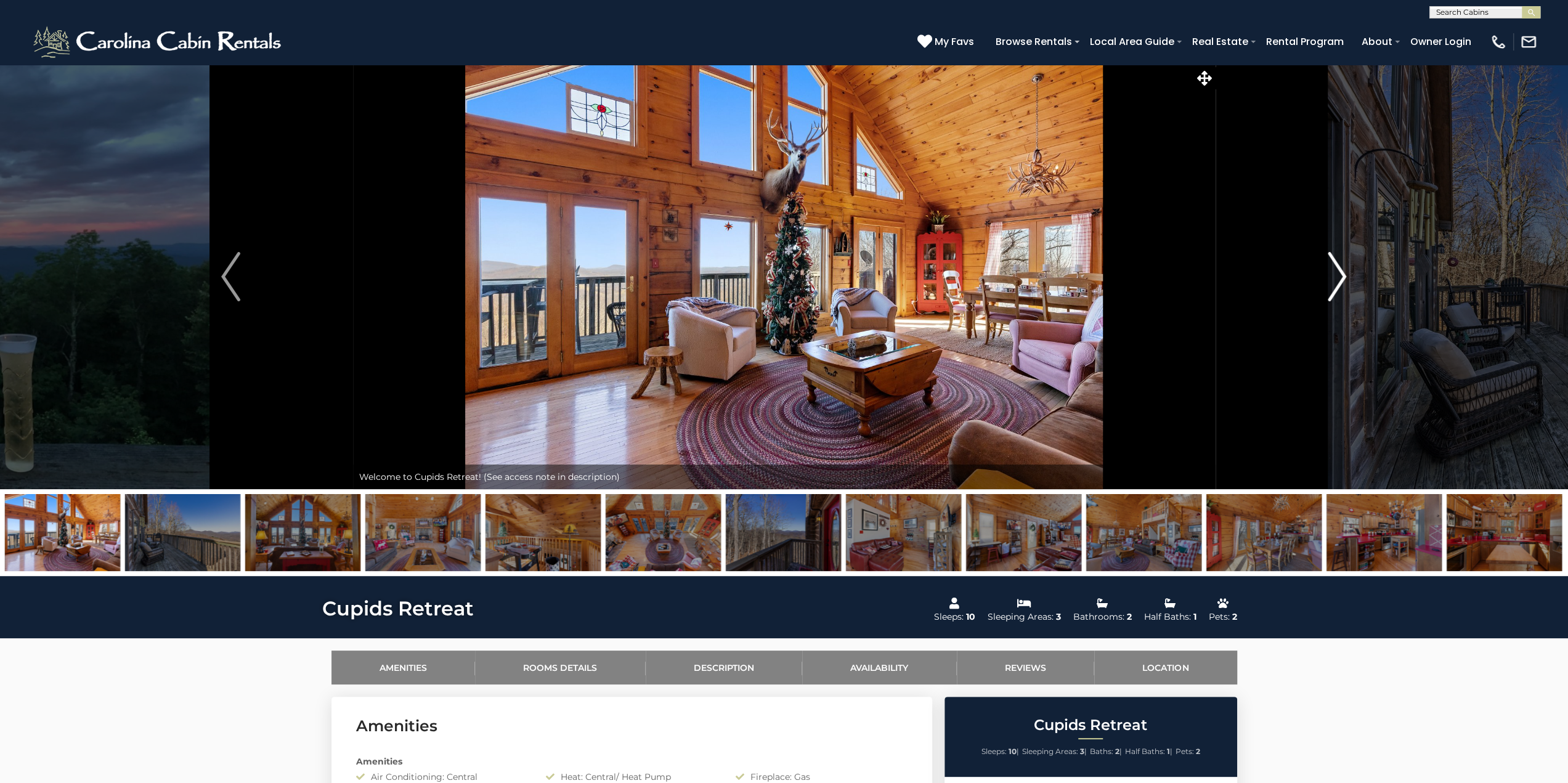
click at [1335, 280] on img "Next" at bounding box center [1337, 276] width 19 height 50
